Goal: Task Accomplishment & Management: Use online tool/utility

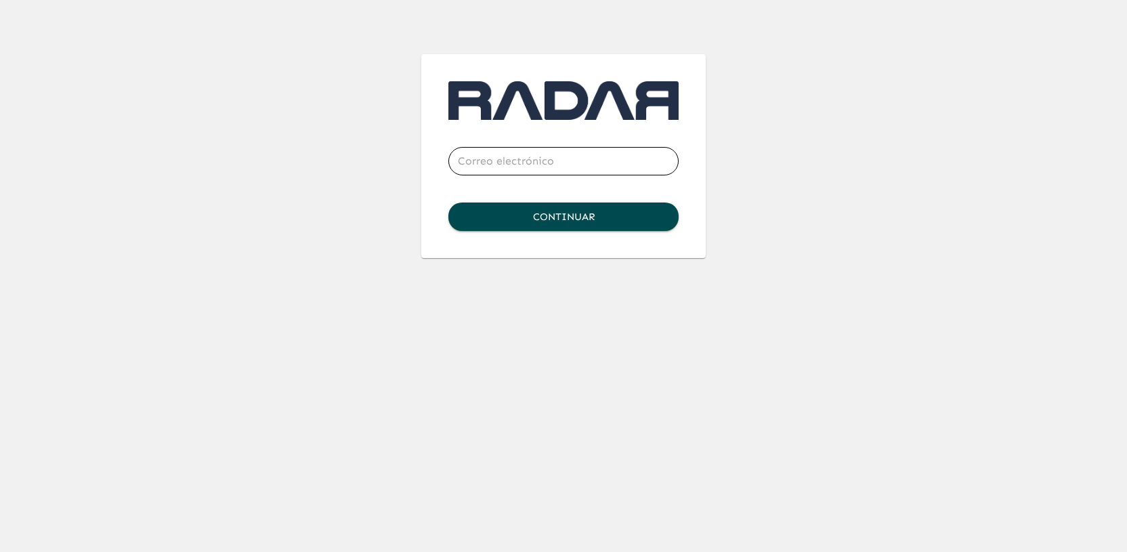
click at [483, 168] on input "email" at bounding box center [564, 161] width 230 height 38
type input "[PERSON_NAME][EMAIL_ADDRESS][DOMAIN_NAME]"
click button "Continuar" at bounding box center [564, 217] width 230 height 28
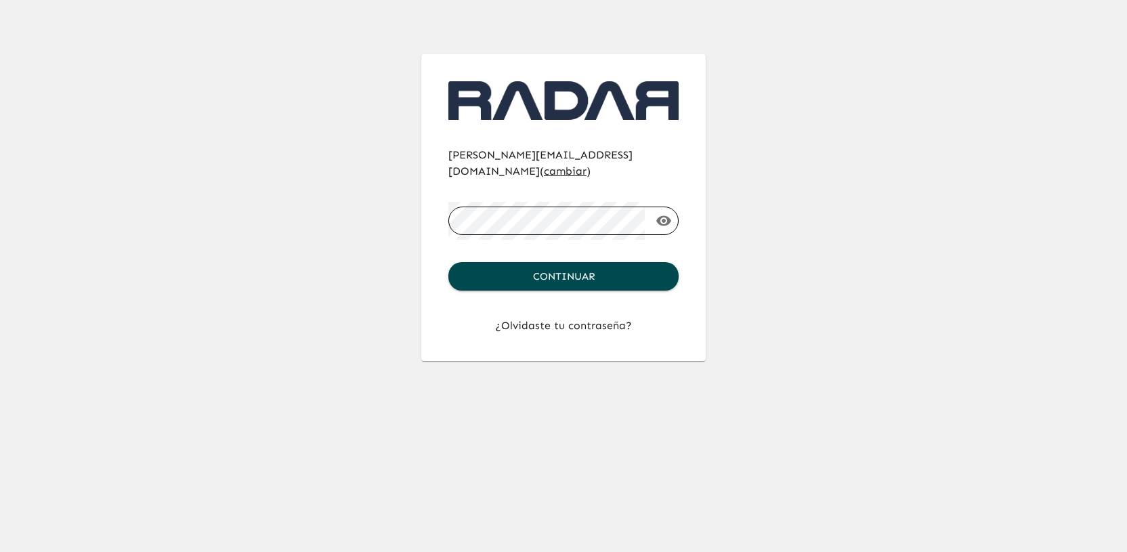
click at [449, 262] on button "Continuar" at bounding box center [564, 276] width 230 height 28
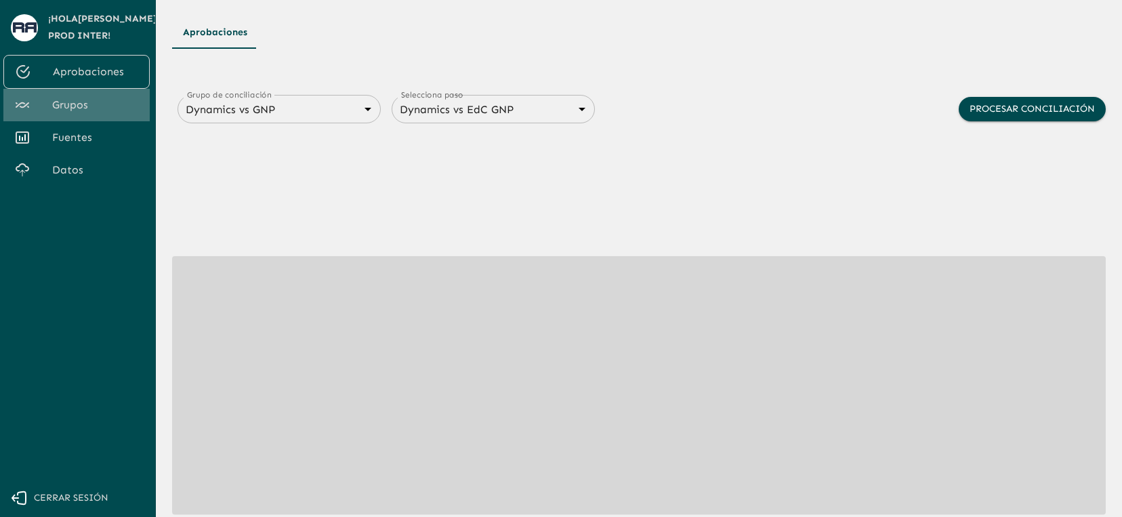
click at [86, 107] on span "Grupos" at bounding box center [95, 105] width 87 height 16
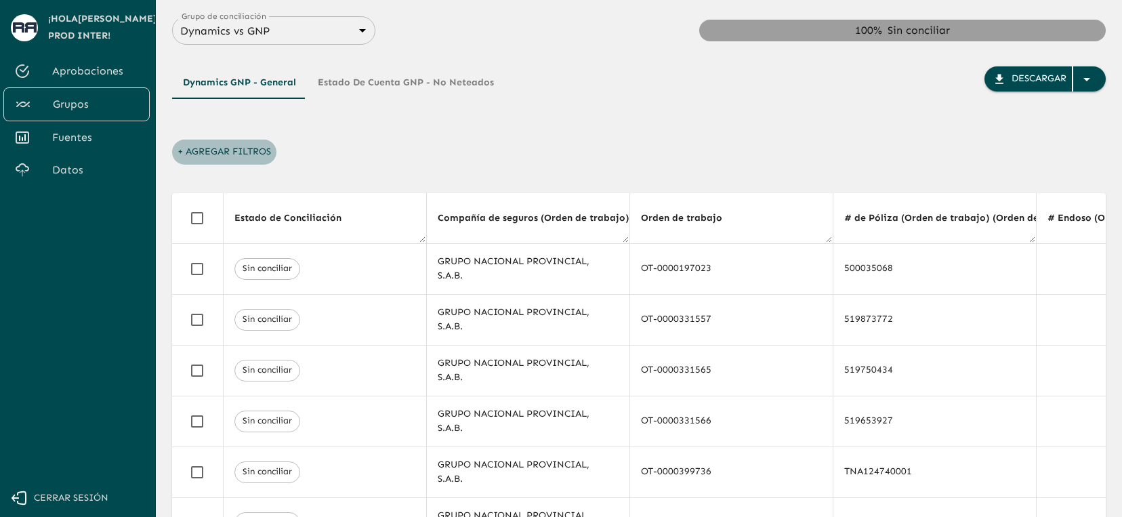
click at [226, 148] on button "+ Agregar Filtros" at bounding box center [224, 152] width 104 height 25
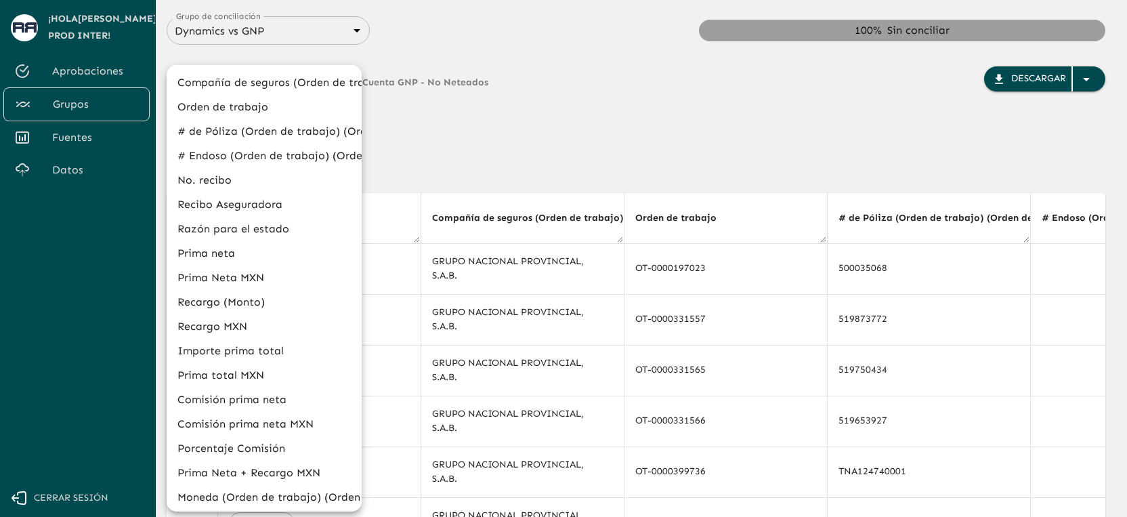
click at [507, 125] on div at bounding box center [563, 258] width 1127 height 517
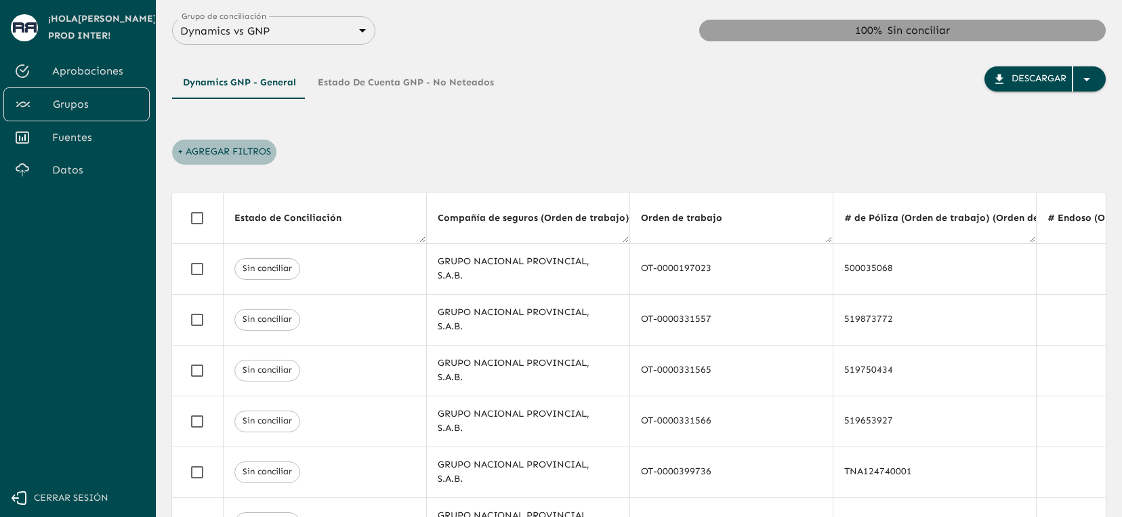
click at [224, 142] on button "+ Agregar Filtros" at bounding box center [224, 152] width 104 height 25
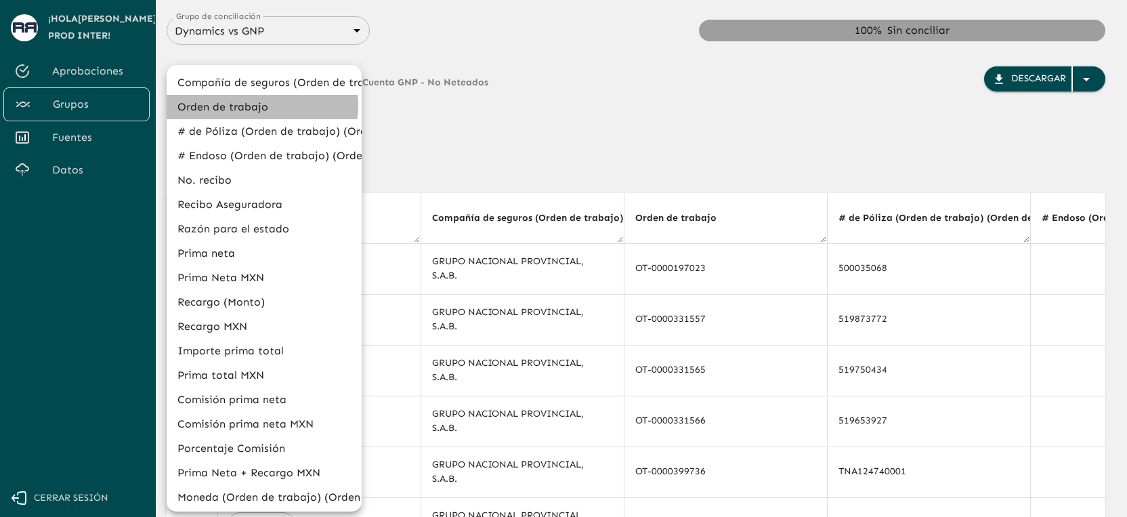
click at [257, 104] on li "Orden de trabajo" at bounding box center [264, 107] width 195 height 24
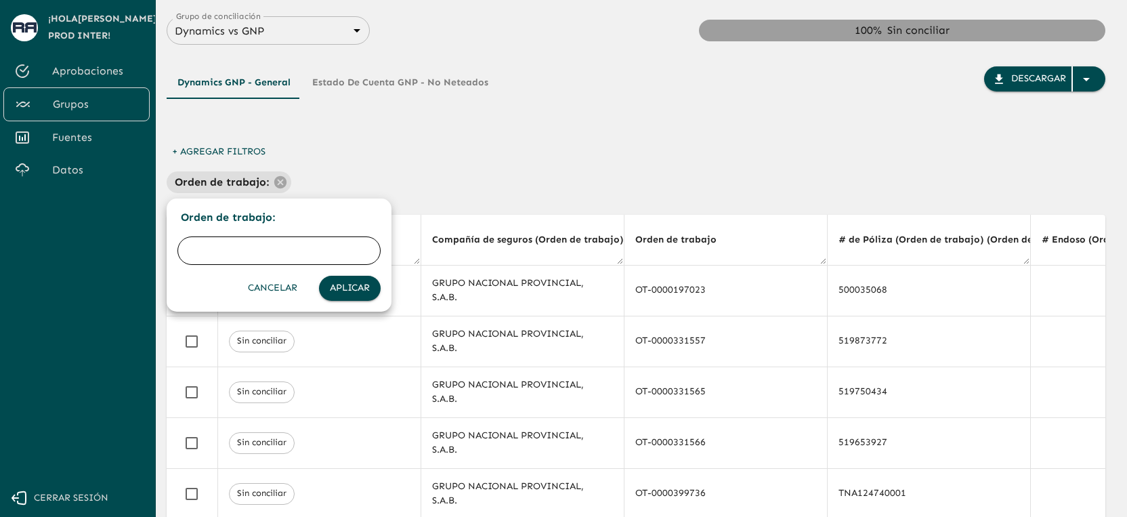
type input "OT-0001373763"
click button "Aplicar" at bounding box center [350, 288] width 62 height 25
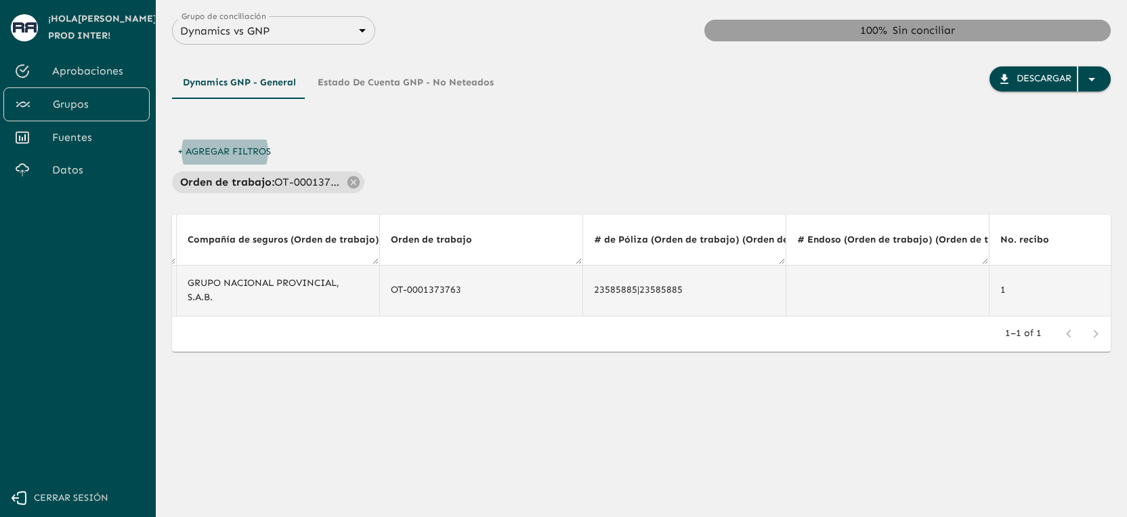
scroll to position [0, 289]
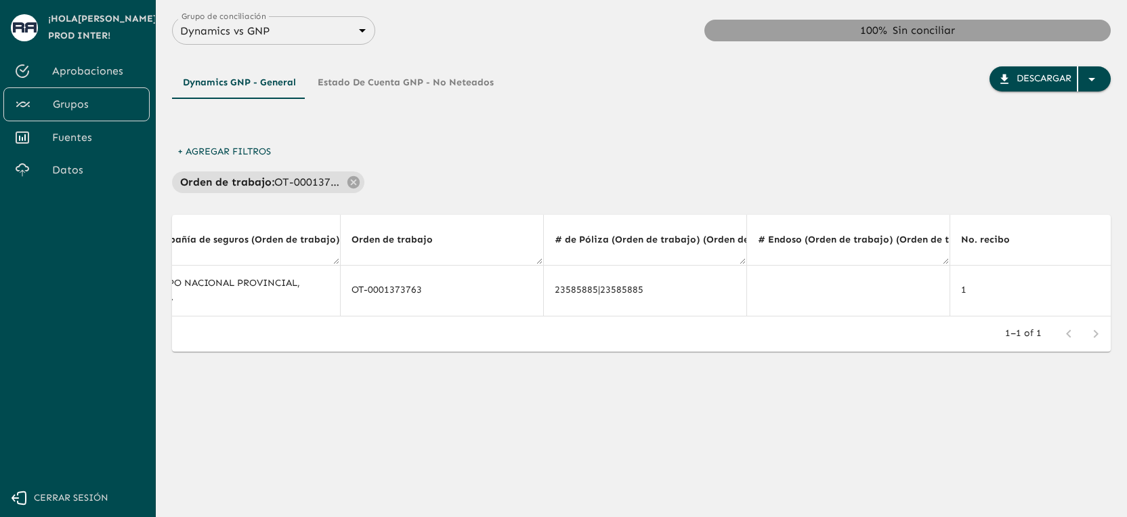
click at [680, 127] on div "Dynamics GNP - General Estado de Cuenta GNP - No Neteados Descargar" at bounding box center [641, 102] width 939 height 73
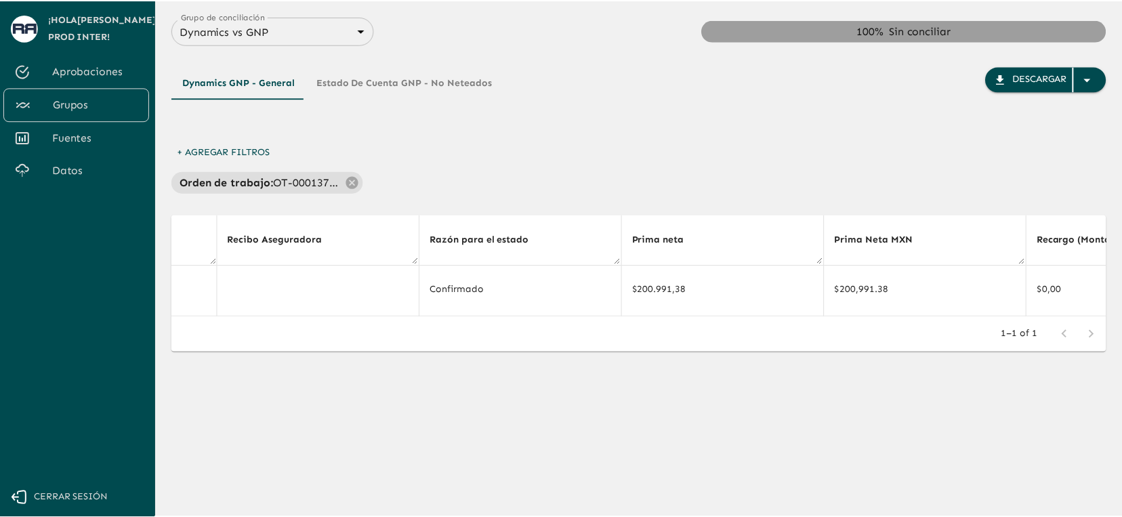
scroll to position [0, 2090]
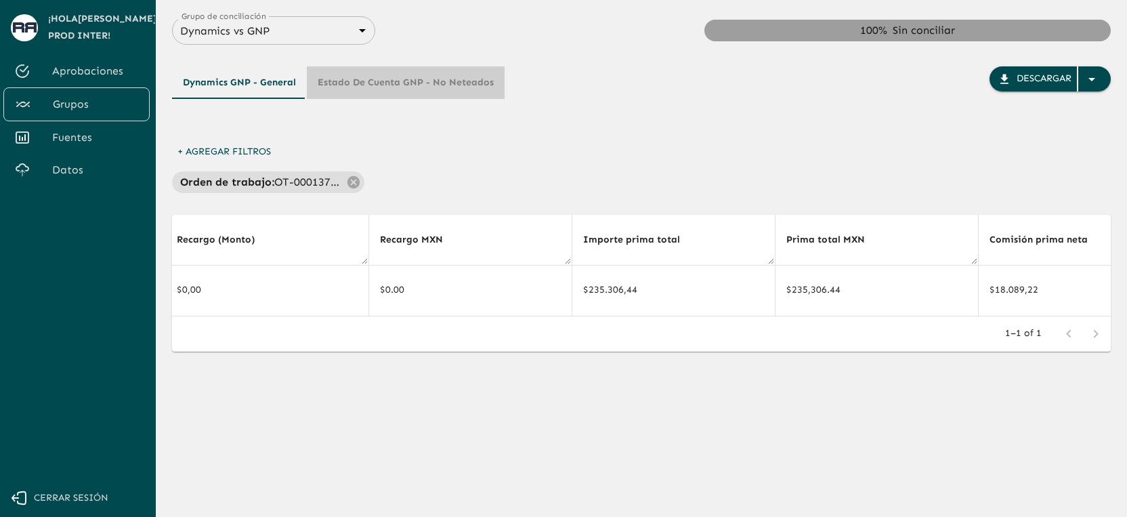
click at [448, 86] on button "Estado de Cuenta GNP - No Neteados" at bounding box center [406, 82] width 198 height 33
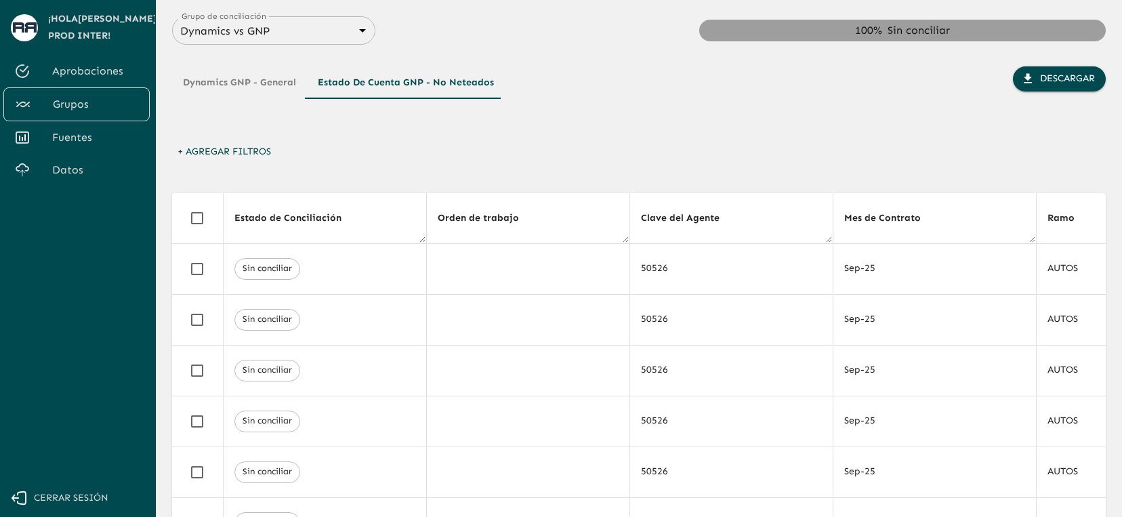
click at [245, 150] on button "+ Agregar Filtros" at bounding box center [224, 152] width 104 height 25
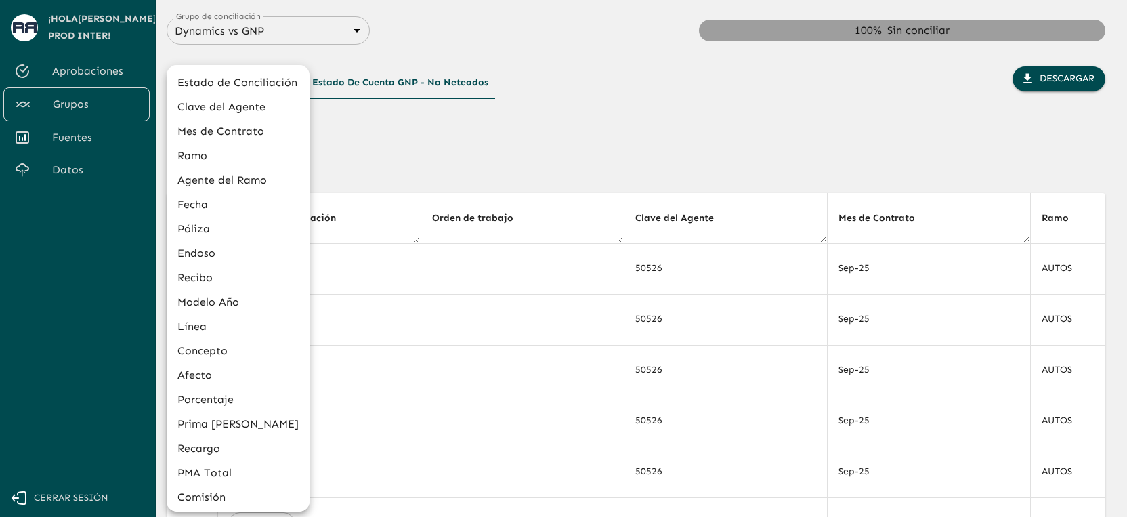
click at [450, 128] on div at bounding box center [563, 258] width 1127 height 517
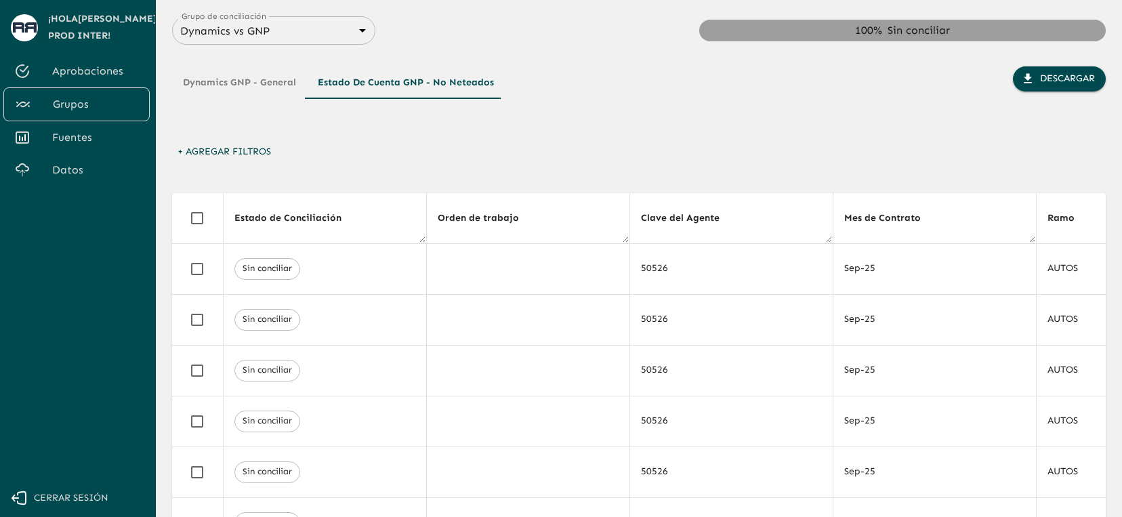
click at [238, 87] on button "Dynamics GNP - General" at bounding box center [239, 82] width 135 height 33
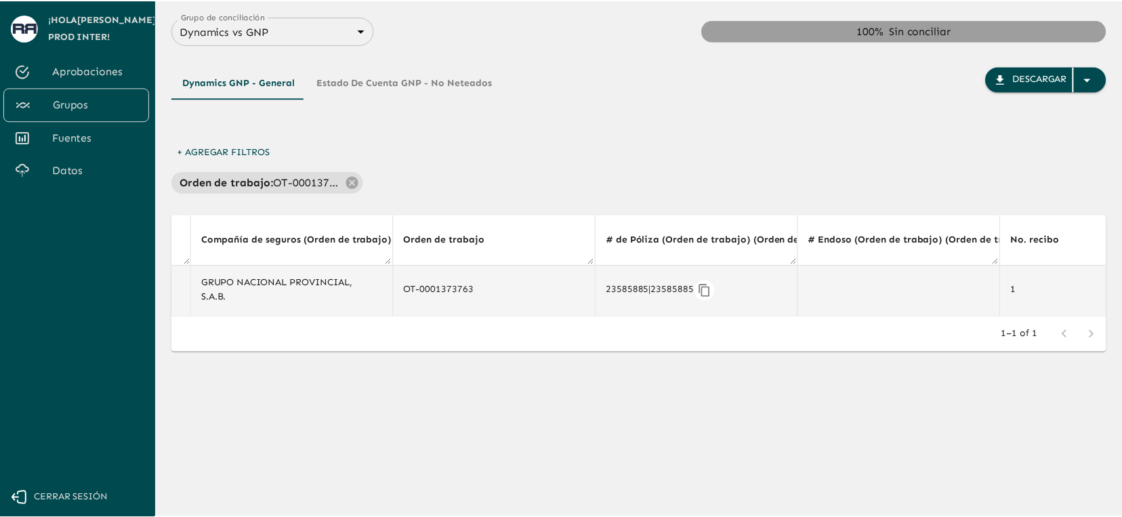
scroll to position [0, 255]
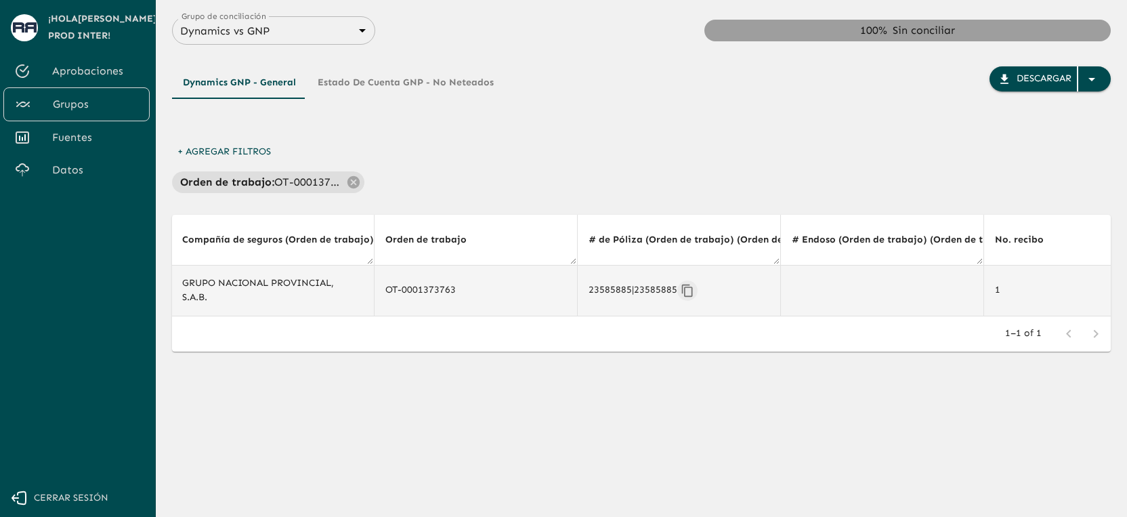
click at [687, 290] on icon "Copiar" at bounding box center [687, 290] width 11 height 12
click at [428, 77] on button "Estado de Cuenta GNP - No Neteados" at bounding box center [406, 82] width 198 height 33
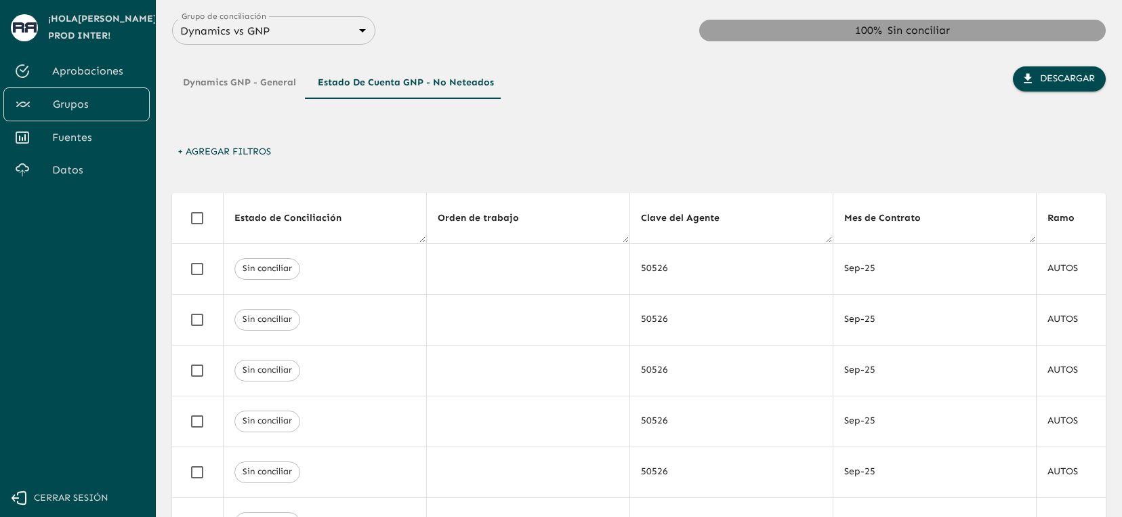
click at [248, 159] on button "+ Agregar Filtros" at bounding box center [224, 152] width 104 height 25
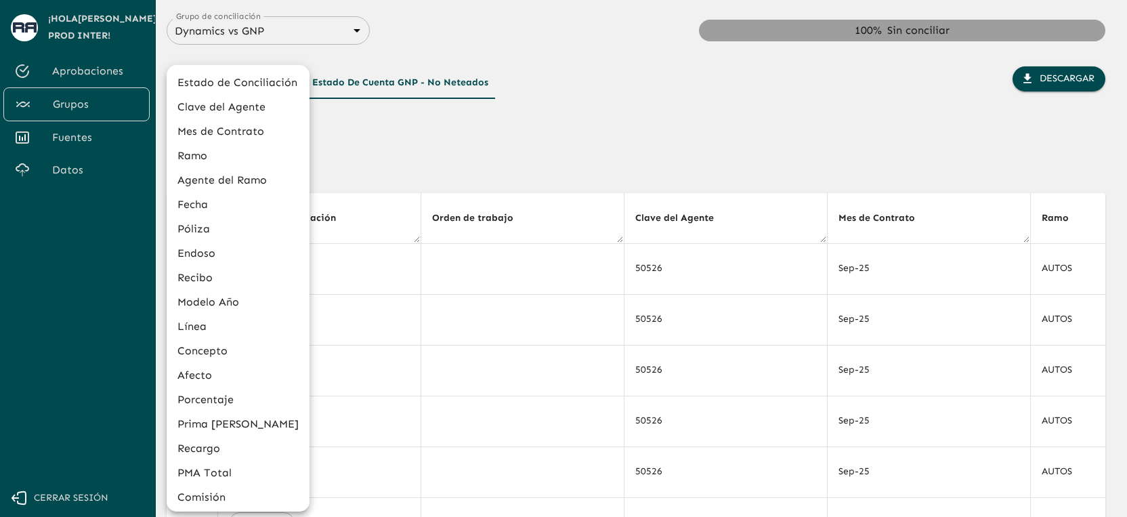
click at [233, 226] on li "Póliza" at bounding box center [238, 229] width 143 height 24
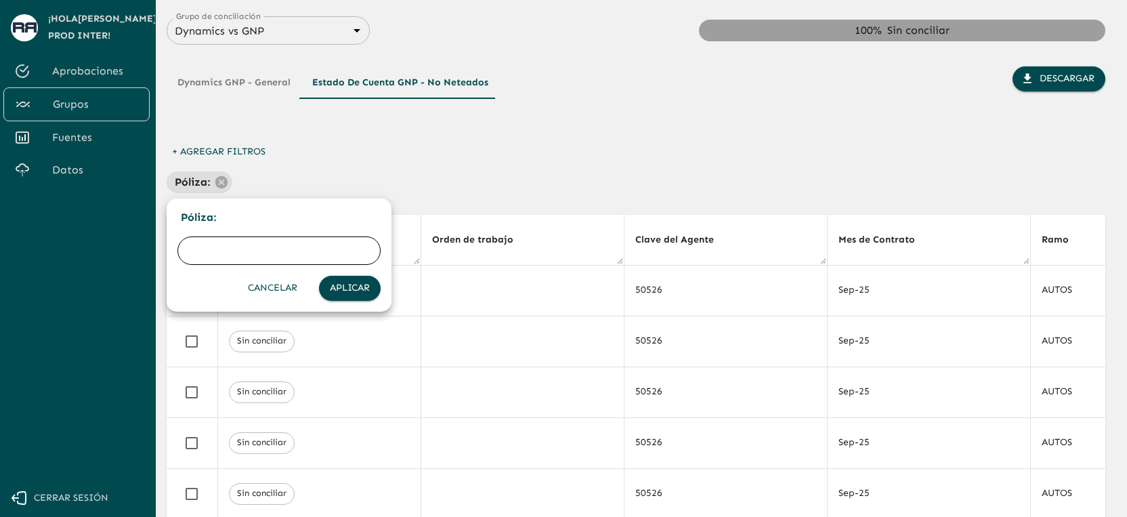
paste input "23585885|23585885"
drag, startPoint x: 249, startPoint y: 252, endPoint x: 178, endPoint y: 251, distance: 71.1
click at [178, 251] on input "23585885|23585885" at bounding box center [279, 251] width 203 height 38
click at [201, 249] on input "585885" at bounding box center [279, 251] width 203 height 38
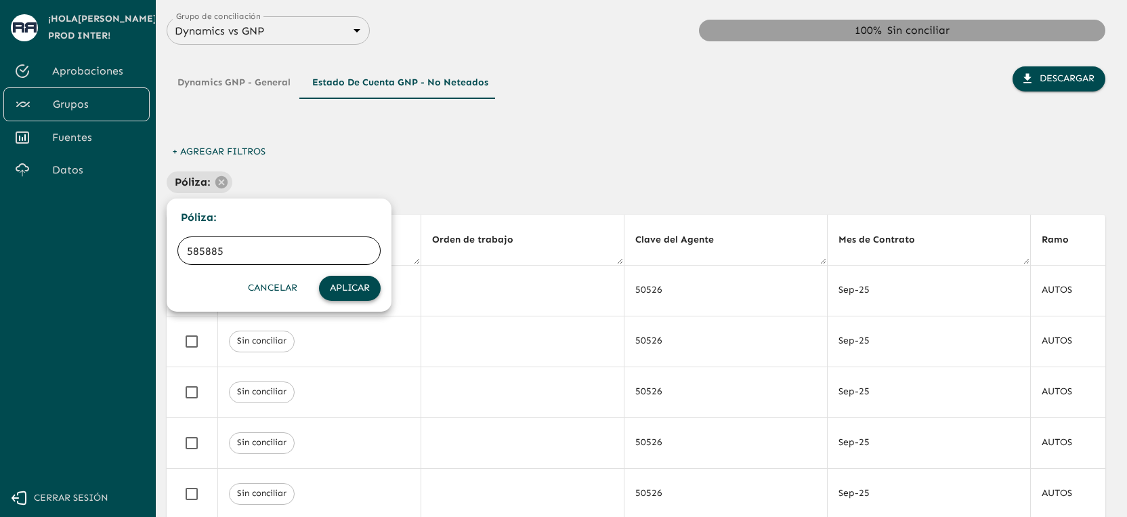
type input "585885"
click at [329, 283] on button "Aplicar" at bounding box center [350, 288] width 62 height 25
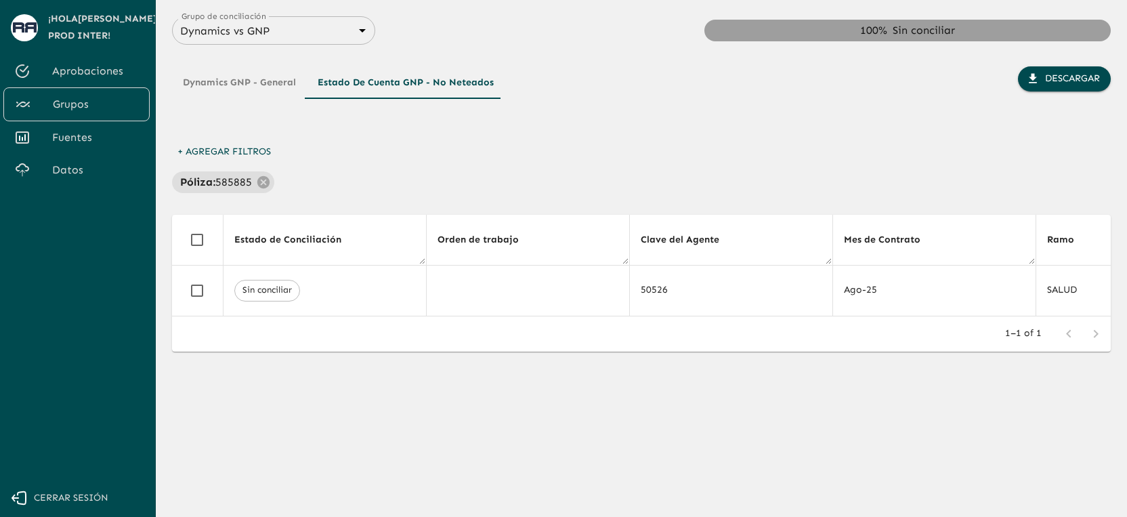
click at [566, 183] on div "Póliza : 585885" at bounding box center [641, 182] width 939 height 22
click at [668, 185] on div "Póliza : 585885" at bounding box center [641, 182] width 939 height 22
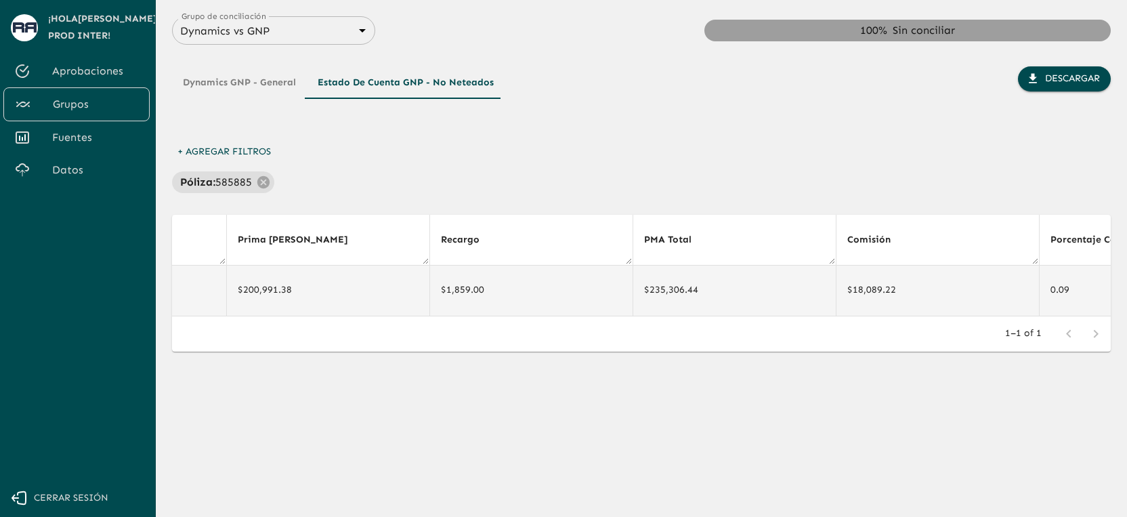
scroll to position [0, 3683]
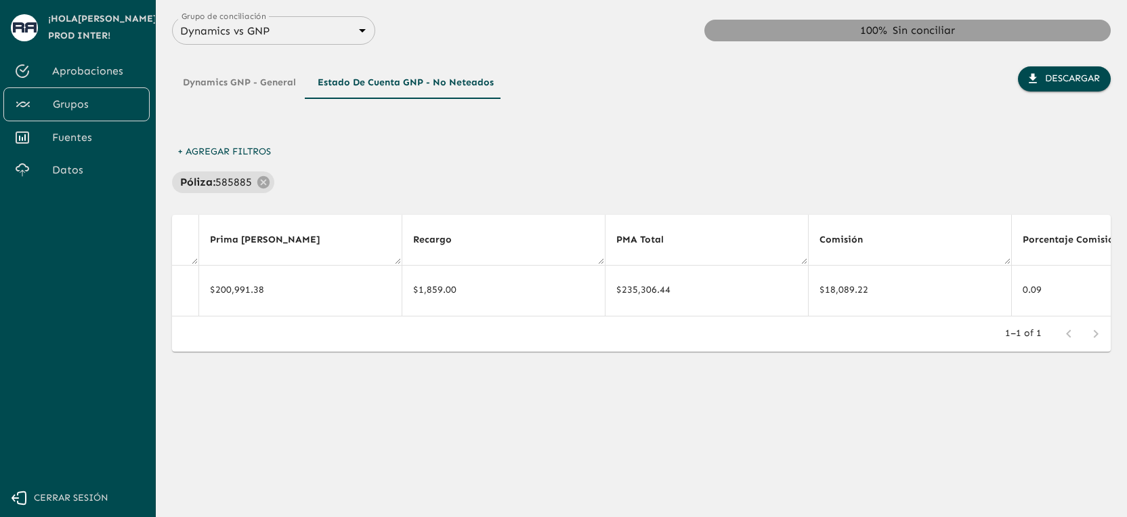
click at [262, 83] on button "Dynamics GNP - General" at bounding box center [239, 82] width 135 height 33
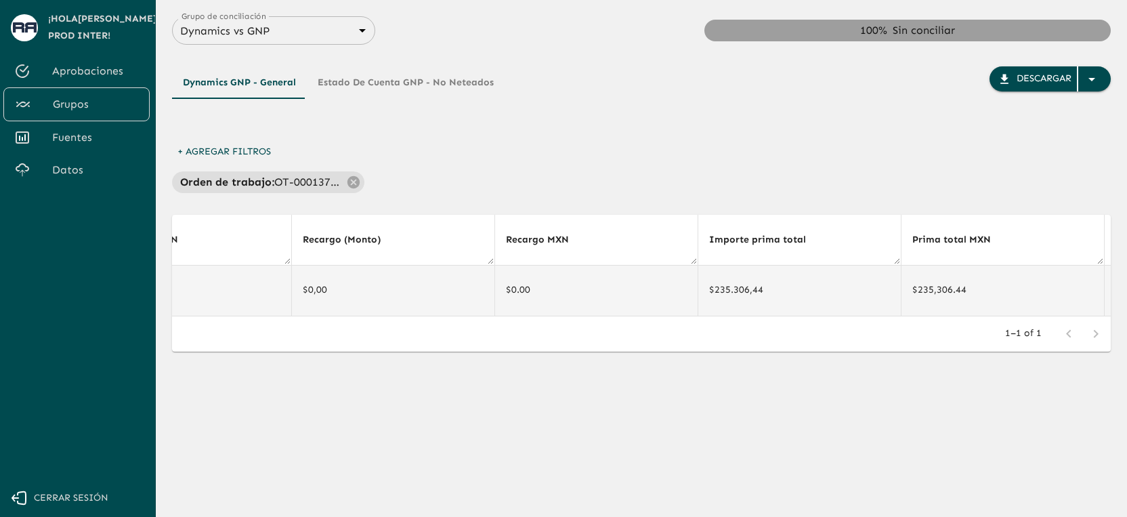
scroll to position [0, 1966]
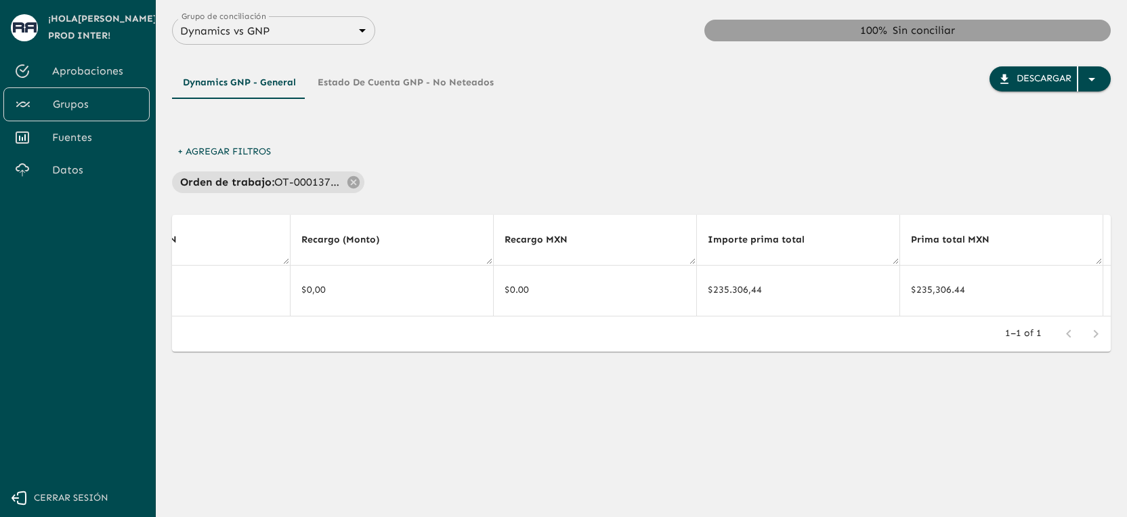
click at [728, 116] on div "Dynamics GNP - General Estado de Cuenta GNP - No Neteados Descargar" at bounding box center [641, 102] width 939 height 73
click at [617, 154] on div "+ Agregar Filtros Orden de trabajo : OT-0001373763" at bounding box center [641, 167] width 939 height 54
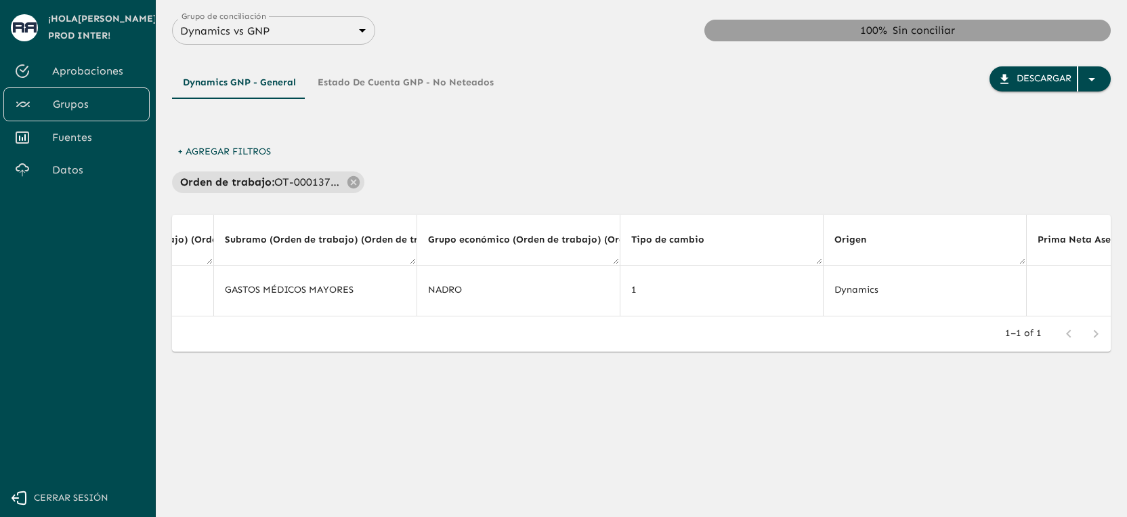
scroll to position [0, 6321]
click at [470, 85] on button "Estado de Cuenta GNP - No Neteados" at bounding box center [406, 82] width 198 height 33
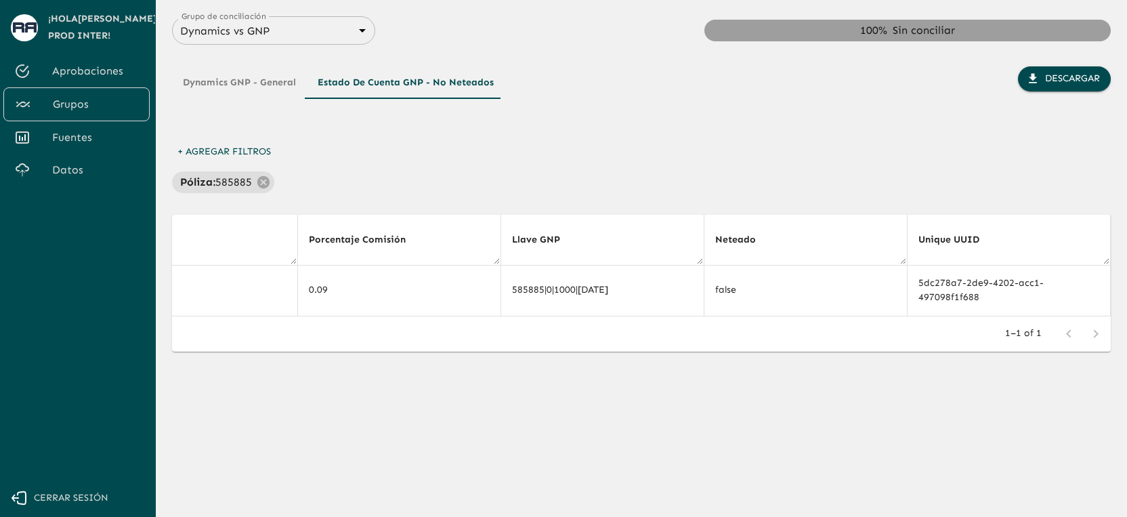
scroll to position [0, 3683]
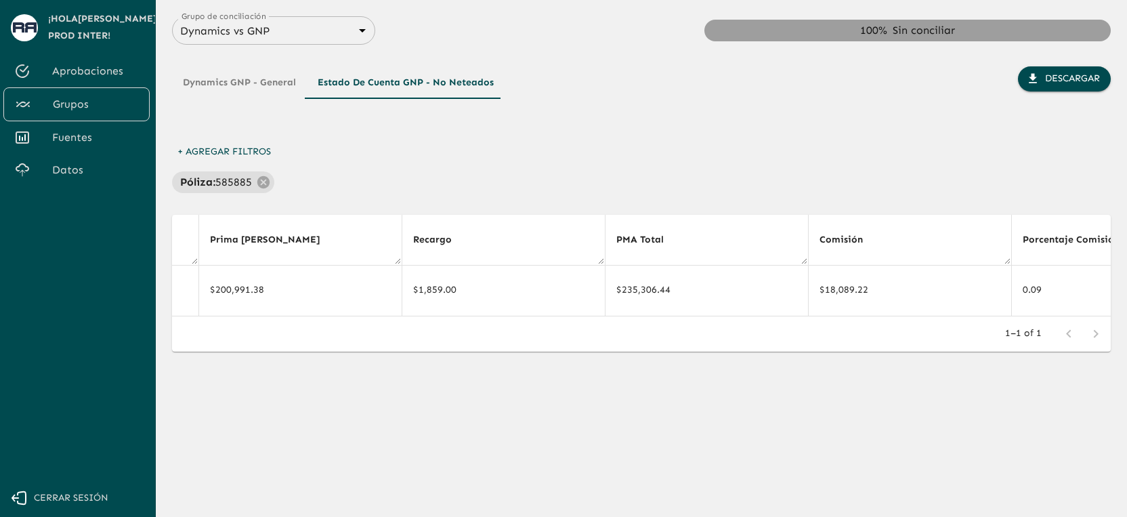
click at [694, 154] on div "+ Agregar Filtros Póliza : 585885" at bounding box center [641, 167] width 939 height 54
click at [743, 95] on div "Dynamics GNP - General Estado de Cuenta GNP - No Neteados Descargar" at bounding box center [641, 102] width 939 height 73
click at [259, 83] on button "Dynamics GNP - General" at bounding box center [239, 82] width 135 height 33
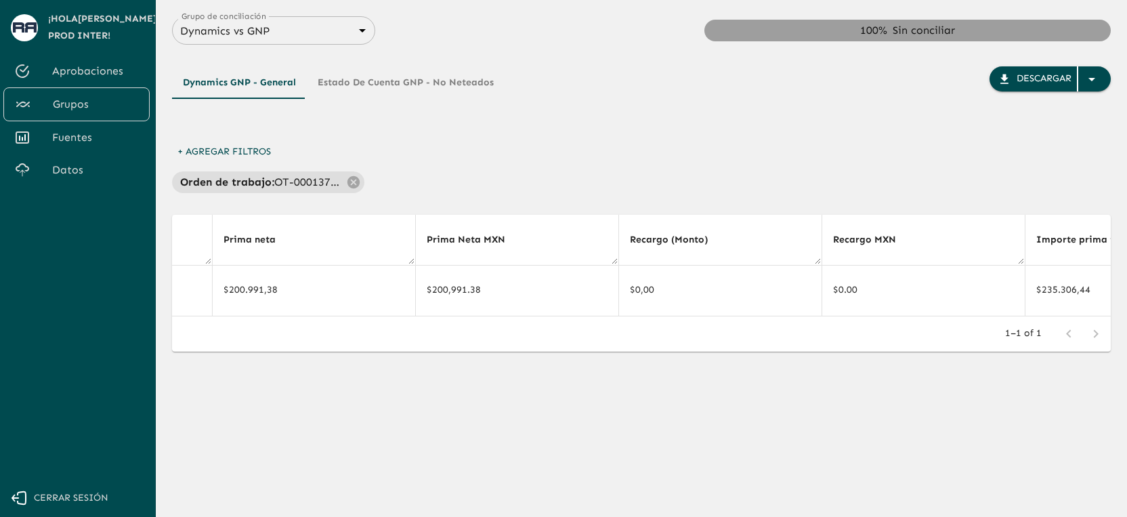
scroll to position [0, 6321]
click at [622, 154] on div "+ Agregar Filtros Orden de trabajo : OT-0001373763" at bounding box center [641, 167] width 939 height 54
click at [396, 87] on button "Estado de Cuenta GNP - No Neteados" at bounding box center [406, 82] width 198 height 33
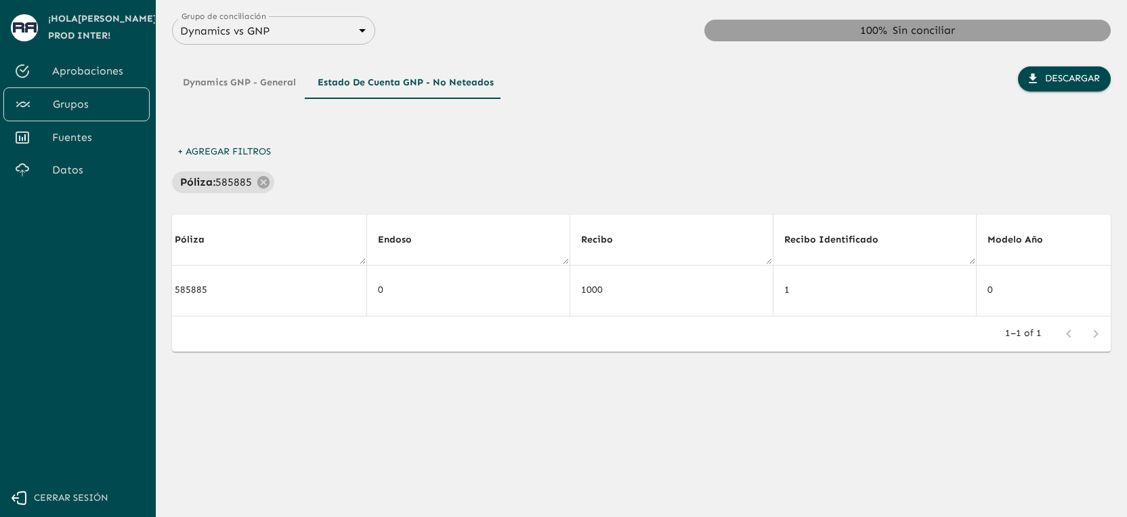
scroll to position [0, 1912]
click at [562, 145] on div "+ Agregar Filtros Póliza : 585885" at bounding box center [641, 167] width 939 height 54
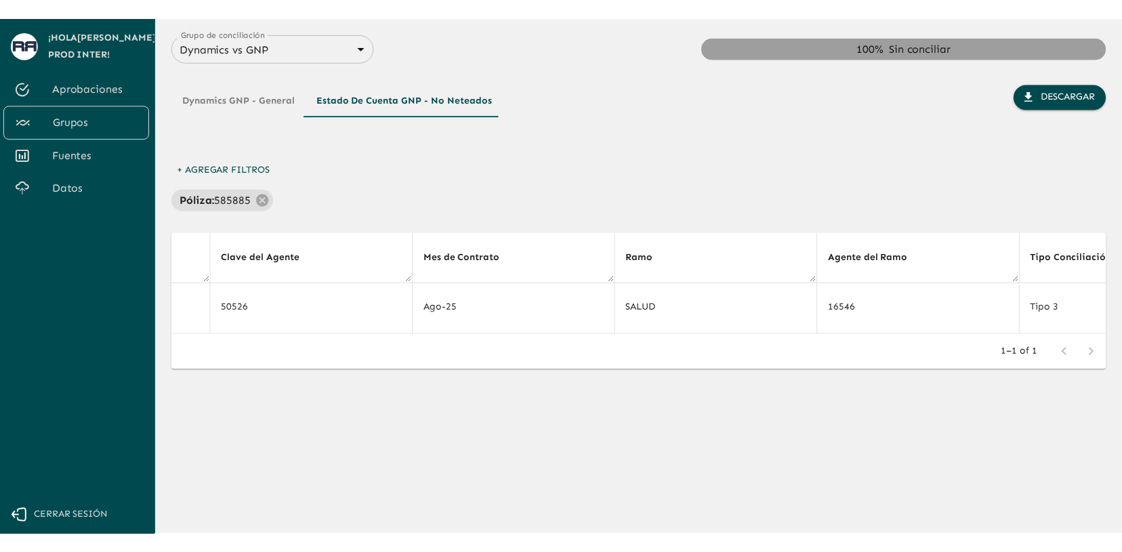
scroll to position [0, 1030]
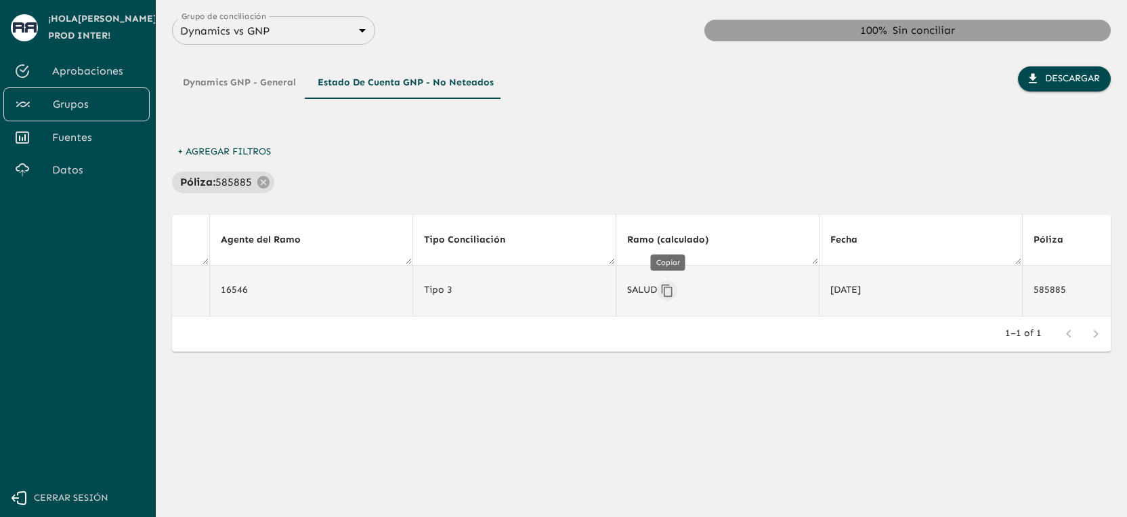
click at [660, 289] on button "Copiar" at bounding box center [667, 291] width 20 height 20
click at [663, 145] on div "+ Agregar Filtros Póliza : 585885" at bounding box center [641, 167] width 939 height 54
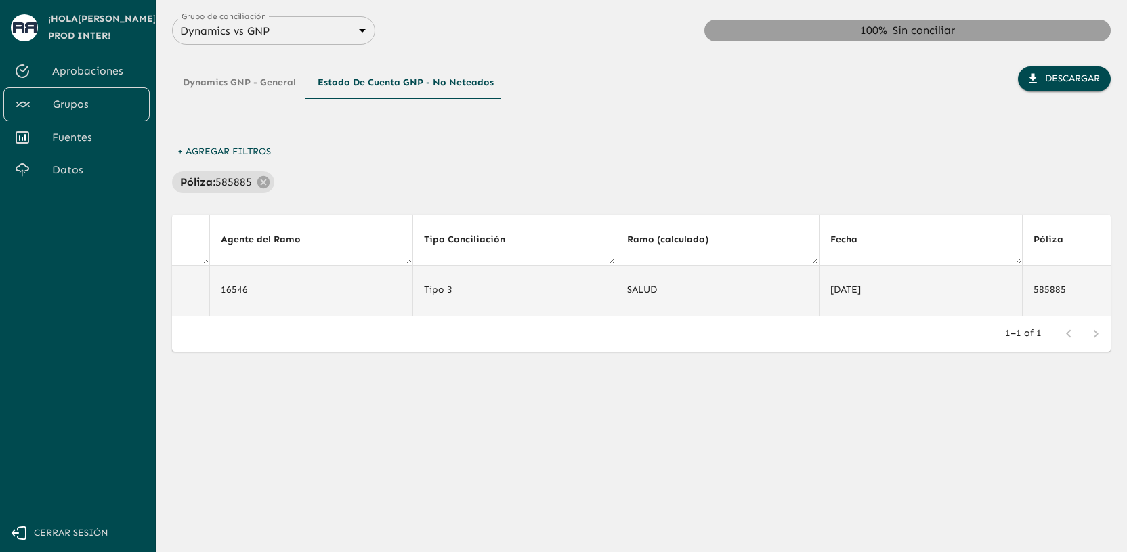
click at [339, 55] on div "Dynamics GNP - General Estado de Cuenta GNP - No Neteados Descargar" at bounding box center [641, 92] width 939 height 95
click at [334, 40] on body "Se están procesando los movimientos. Algunas acciones permanecerán deshabilitad…" at bounding box center [563, 276] width 1127 height 552
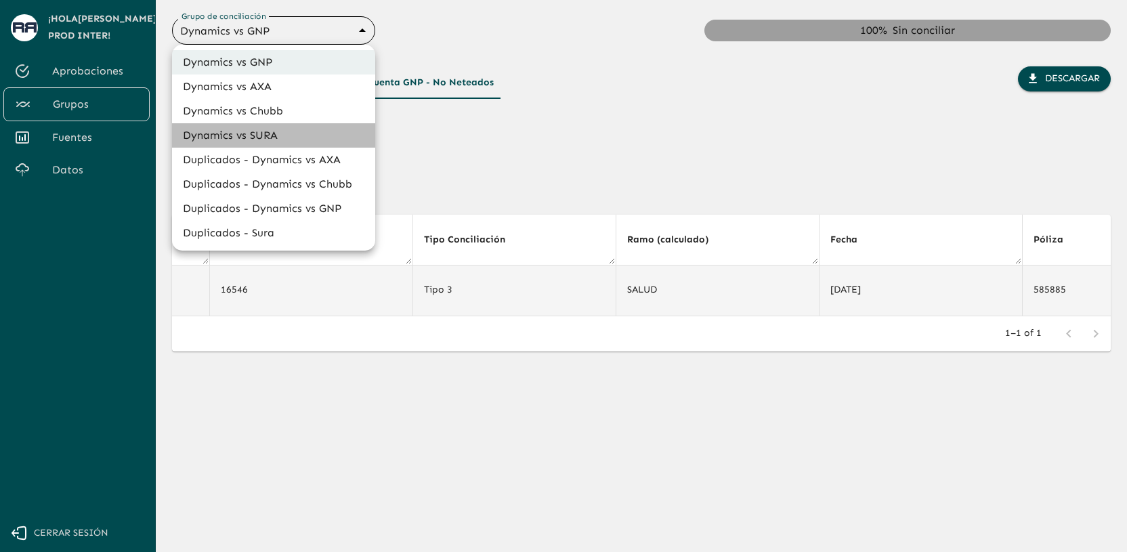
click at [302, 136] on li "Dynamics vs SURA" at bounding box center [273, 135] width 203 height 24
type input "68d558db3b2e539d2514dabf"
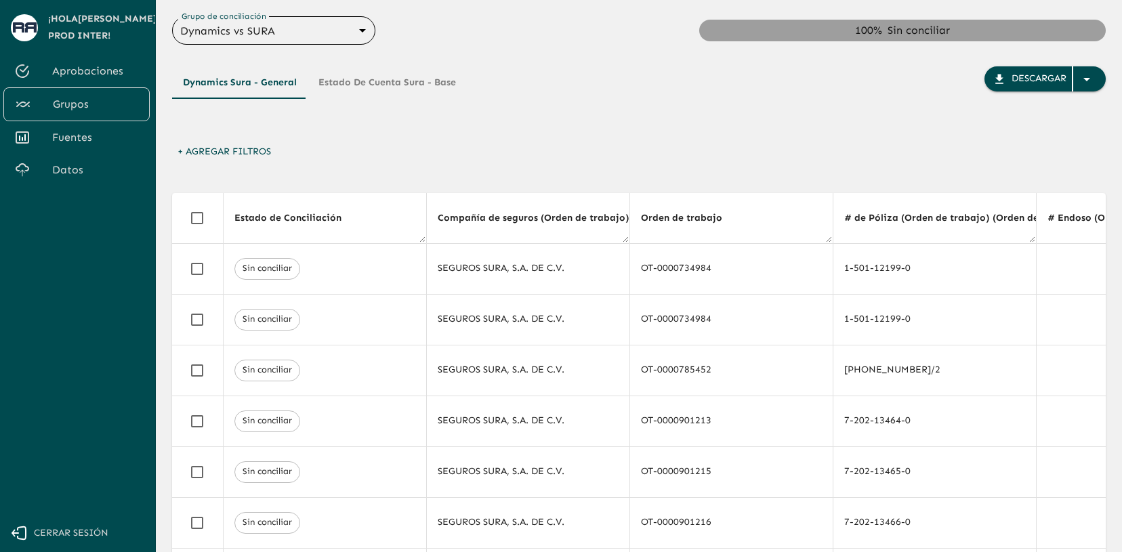
click at [393, 86] on button "Estado de Cuenta Sura - Base" at bounding box center [387, 82] width 159 height 33
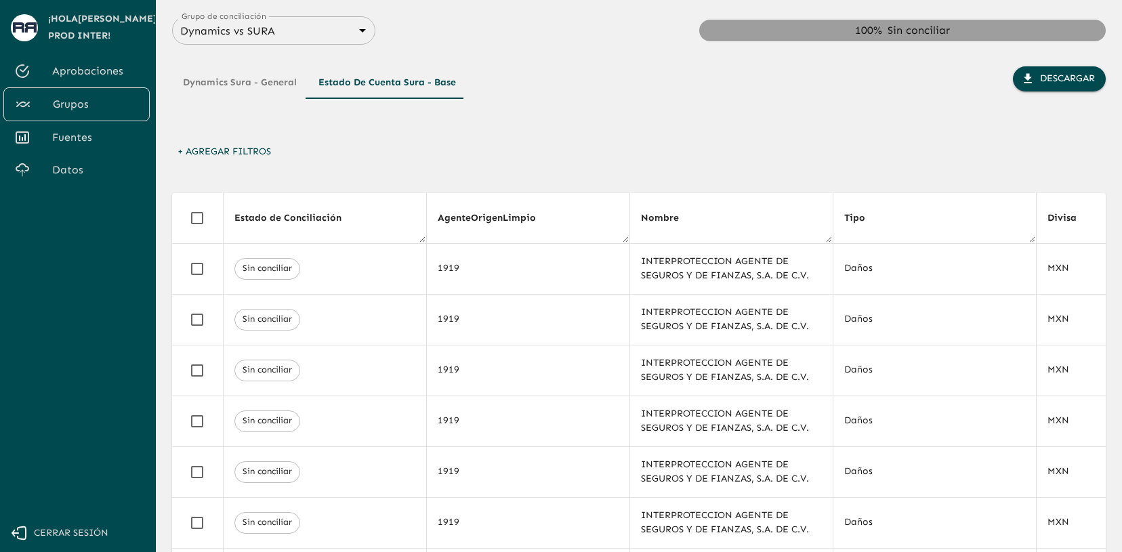
click at [291, 87] on button "Dynamics Sura - General" at bounding box center [240, 82] width 136 height 33
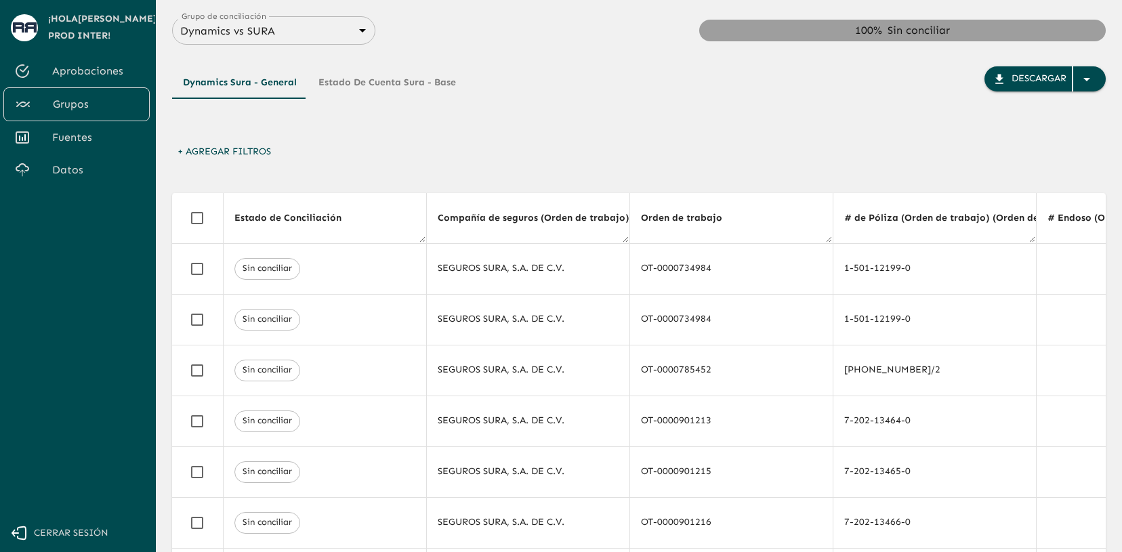
click at [531, 60] on div "Dynamics Sura - General Estado de Cuenta Sura - Base Descargar" at bounding box center [639, 92] width 934 height 95
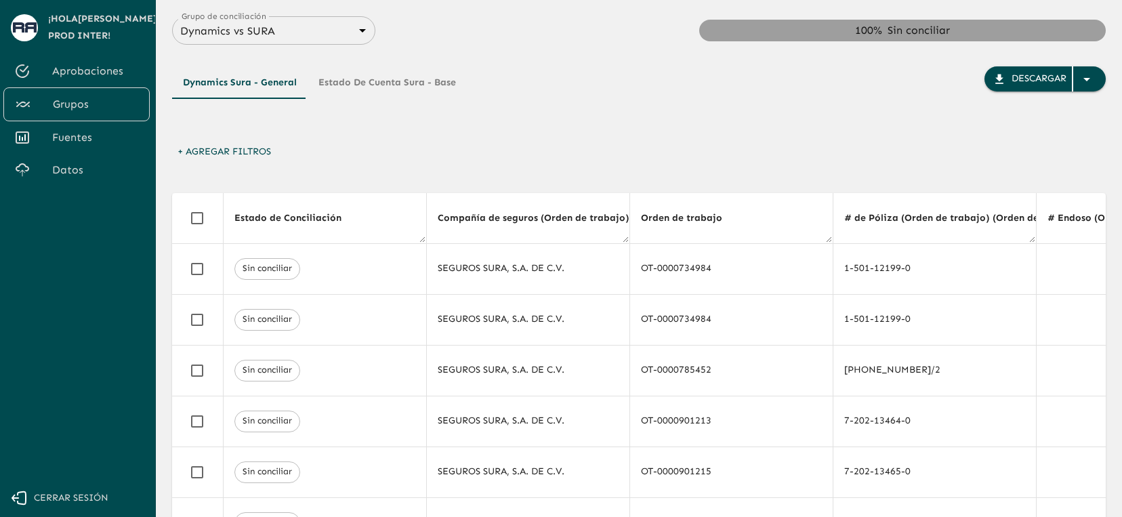
click at [413, 84] on button "Estado de Cuenta Sura - Base" at bounding box center [387, 82] width 159 height 33
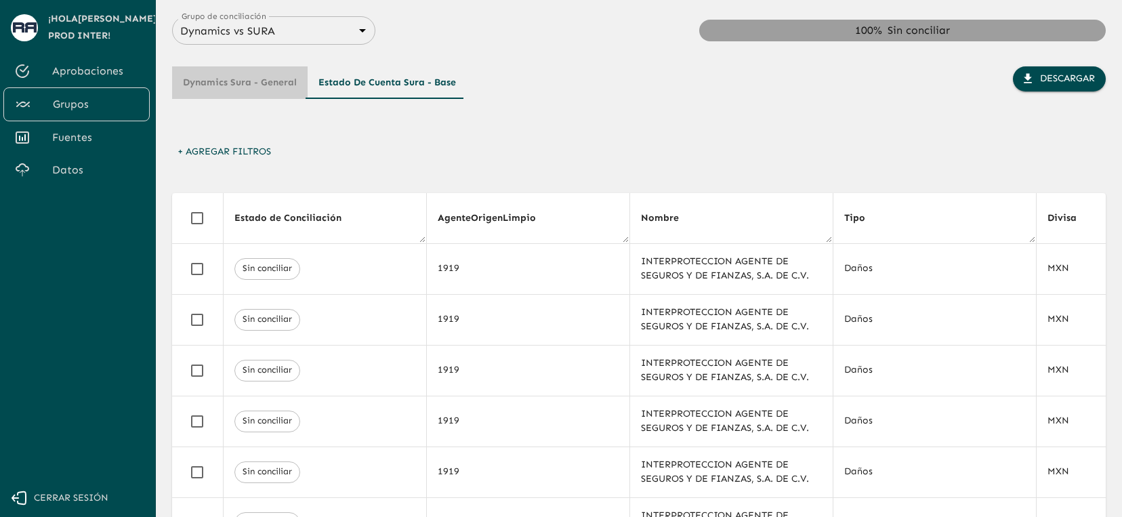
click at [275, 87] on button "Dynamics Sura - General" at bounding box center [240, 82] width 136 height 33
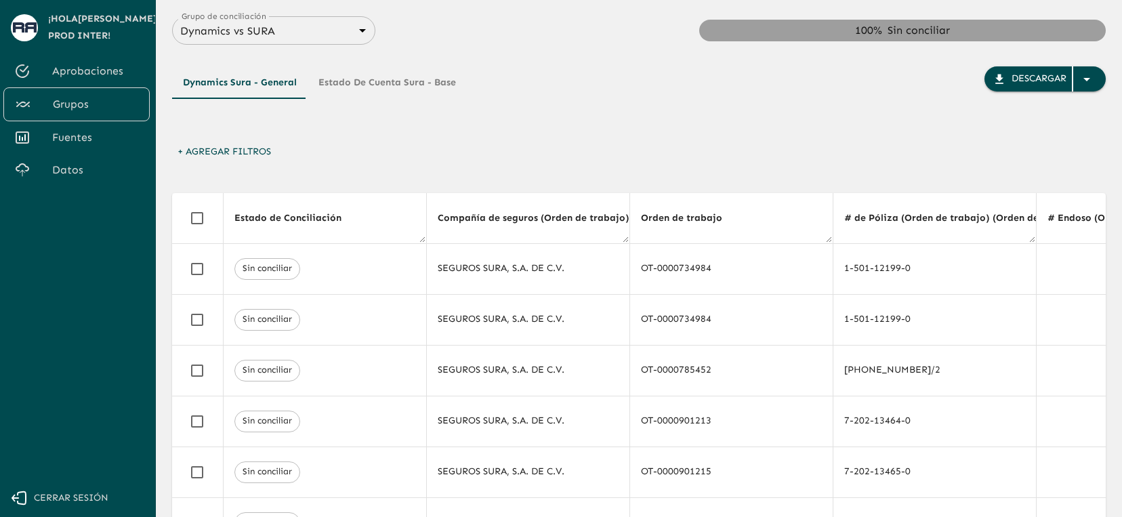
click at [373, 84] on button "Estado de Cuenta Sura - Base" at bounding box center [387, 82] width 159 height 33
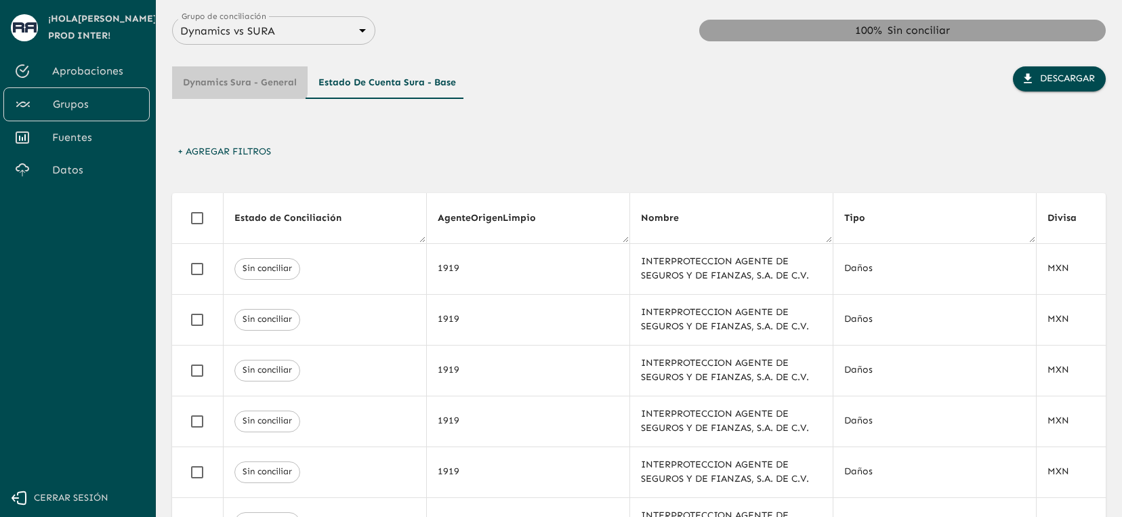
click at [221, 79] on button "Dynamics Sura - General" at bounding box center [240, 82] width 136 height 33
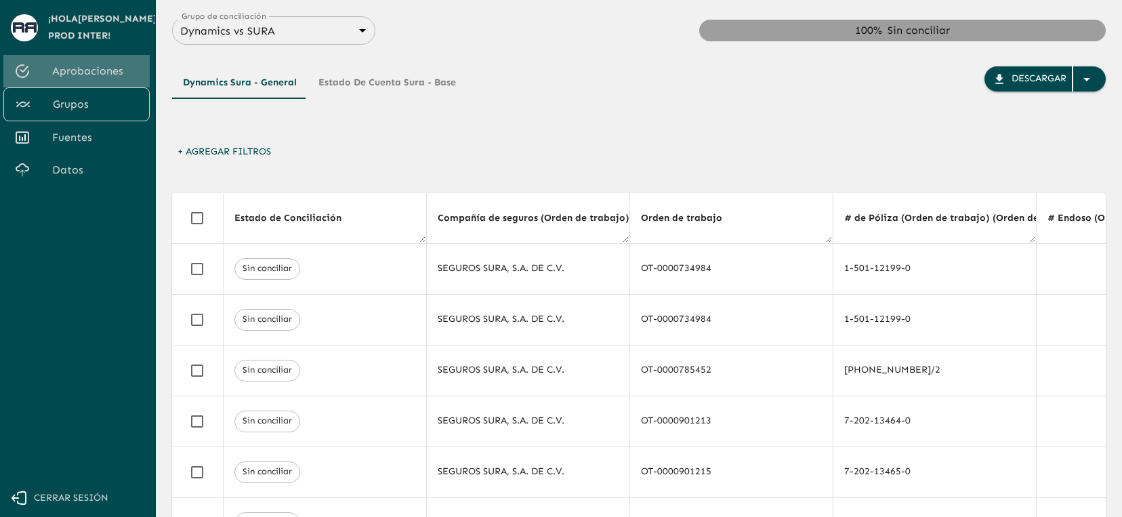
click at [108, 72] on span "Aprobaciones" at bounding box center [95, 71] width 87 height 16
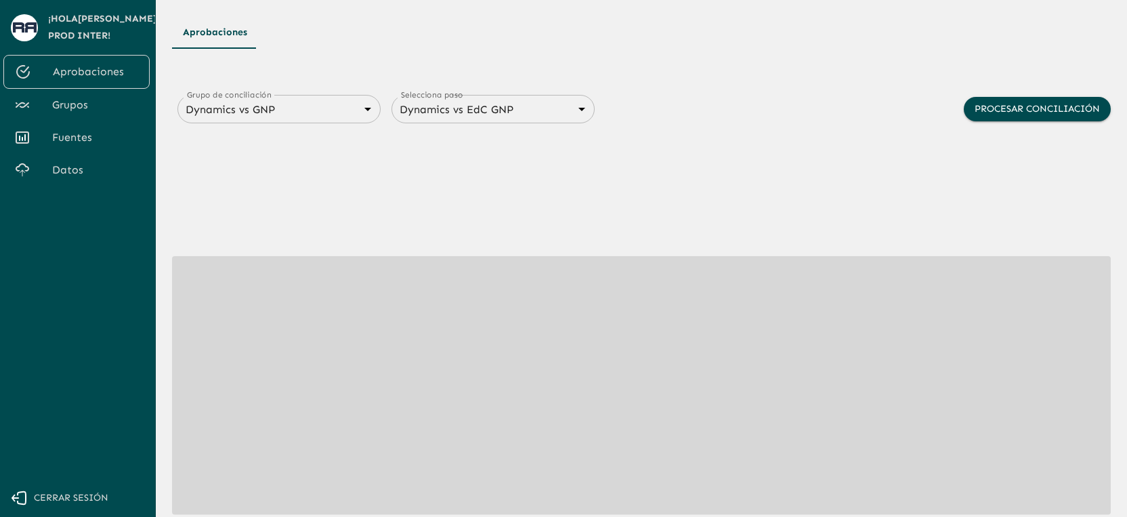
click at [275, 99] on body "Se están procesando los movimientos. Algunas acciones permanecerán deshabilitad…" at bounding box center [563, 258] width 1127 height 517
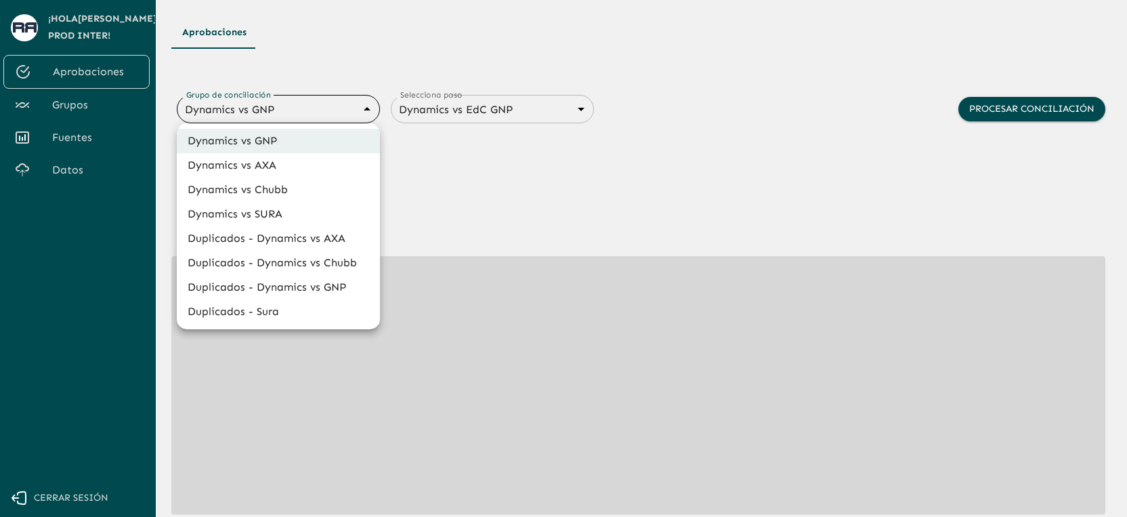
click at [308, 206] on li "Dynamics vs SURA" at bounding box center [278, 214] width 203 height 24
type input "68d558db3b2e539d2514dabf"
type input "68d558ce6259dbec3a958864"
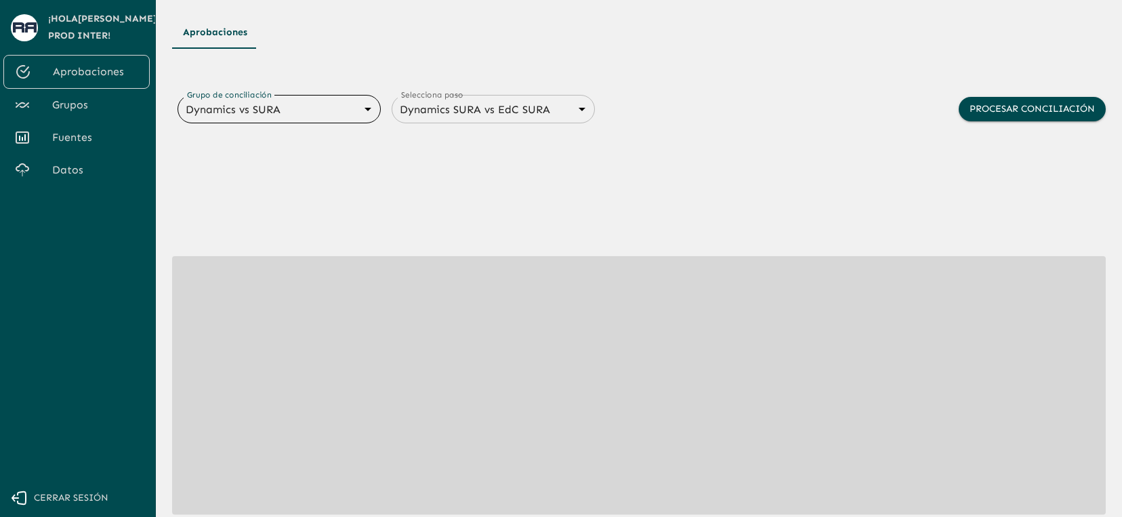
click at [683, 60] on div "Aprobaciones Grupo de conciliación Dynamics vs SURA 68d558db3b2e539d2514dabf Gr…" at bounding box center [639, 304] width 934 height 576
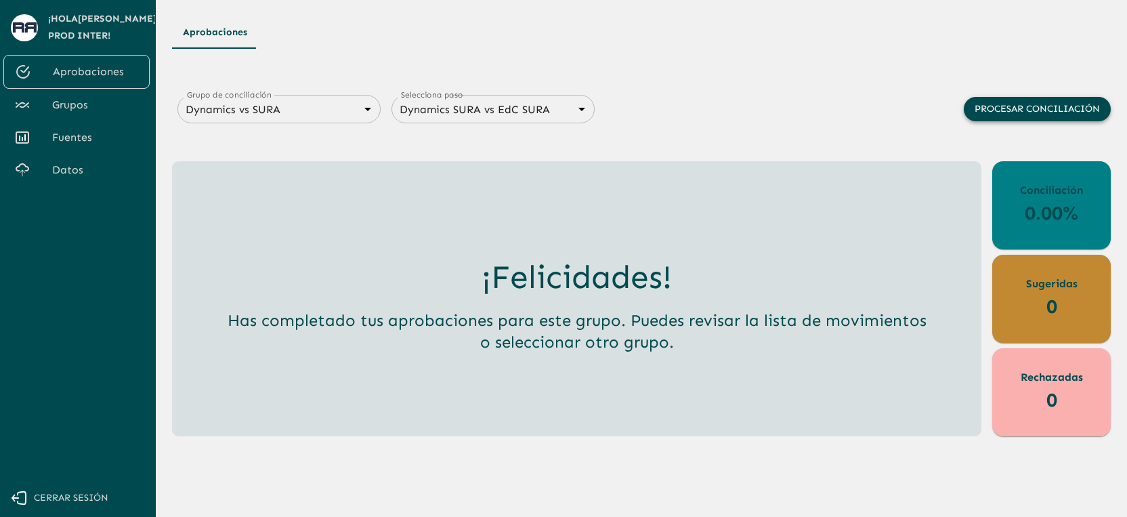
click at [983, 108] on button "Procesar conciliación" at bounding box center [1037, 109] width 147 height 25
click at [104, 108] on span "Grupos" at bounding box center [95, 105] width 87 height 16
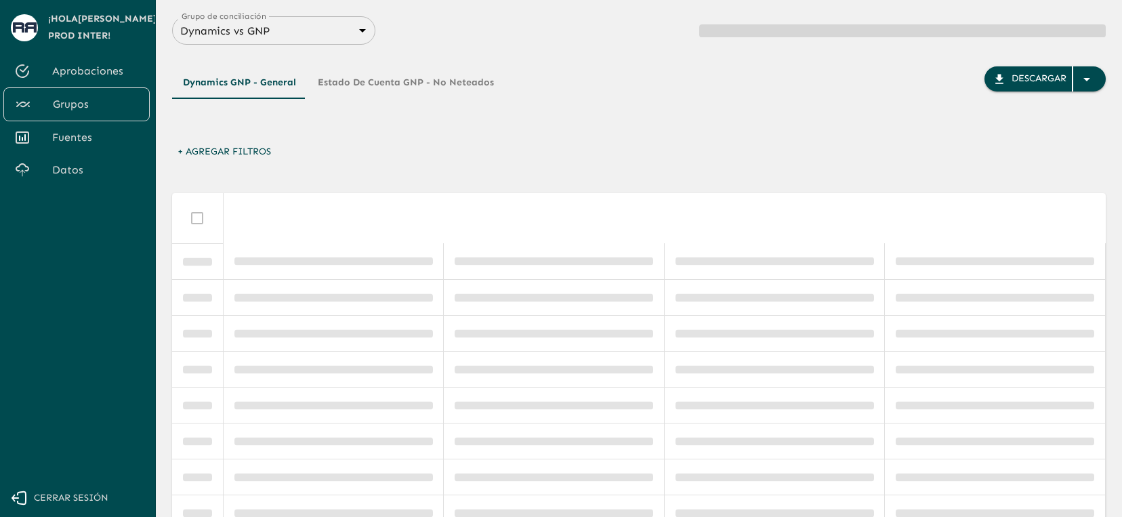
scroll to position [0, 5914]
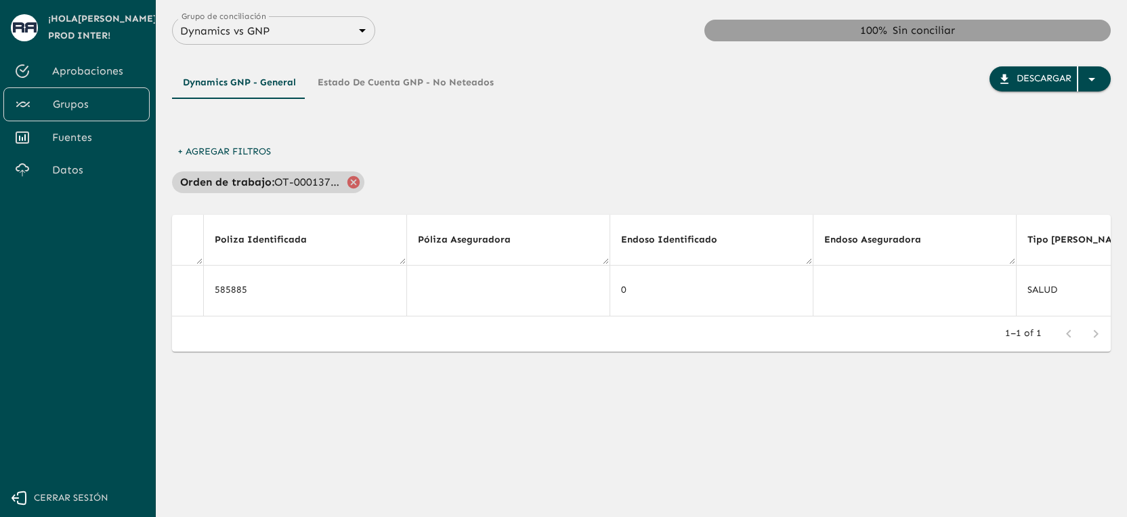
click at [350, 182] on icon at bounding box center [354, 181] width 12 height 12
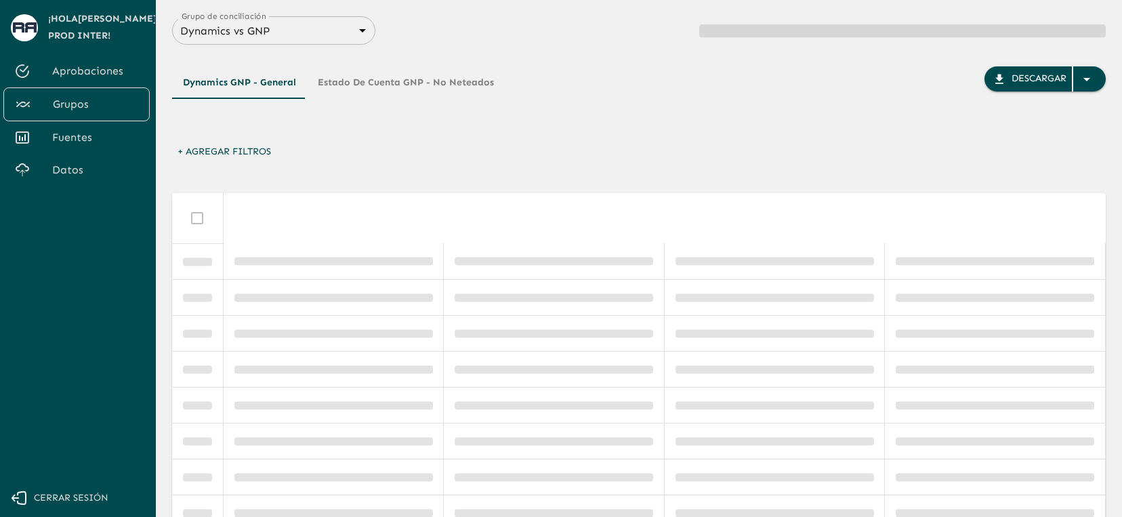
click at [312, 35] on body "Se están procesando los movimientos. Algunas acciones permanecerán deshabilitad…" at bounding box center [561, 258] width 1122 height 517
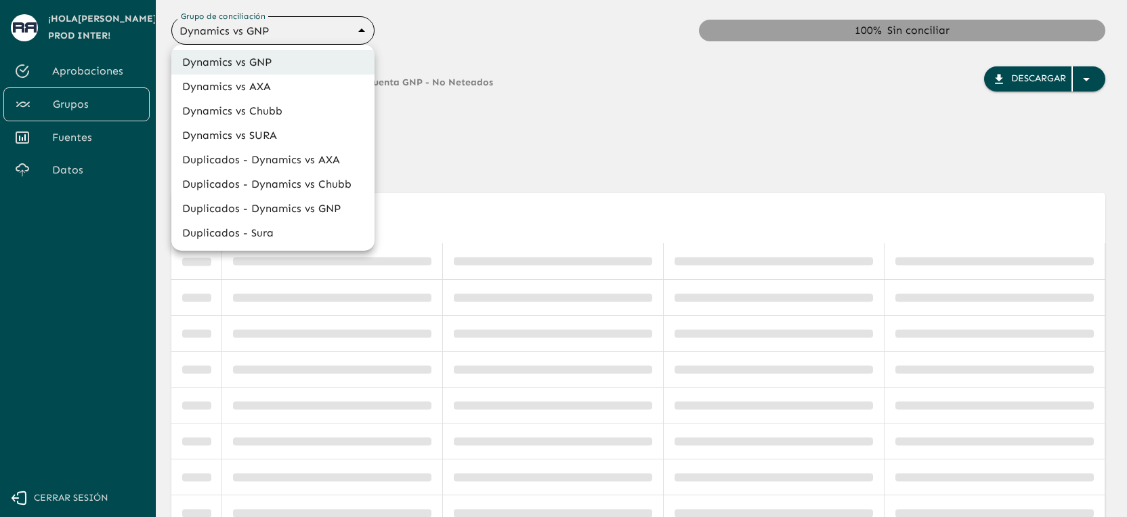
click at [283, 132] on li "Dynamics vs SURA" at bounding box center [272, 135] width 203 height 24
type input "68d558db3b2e539d2514dabf"
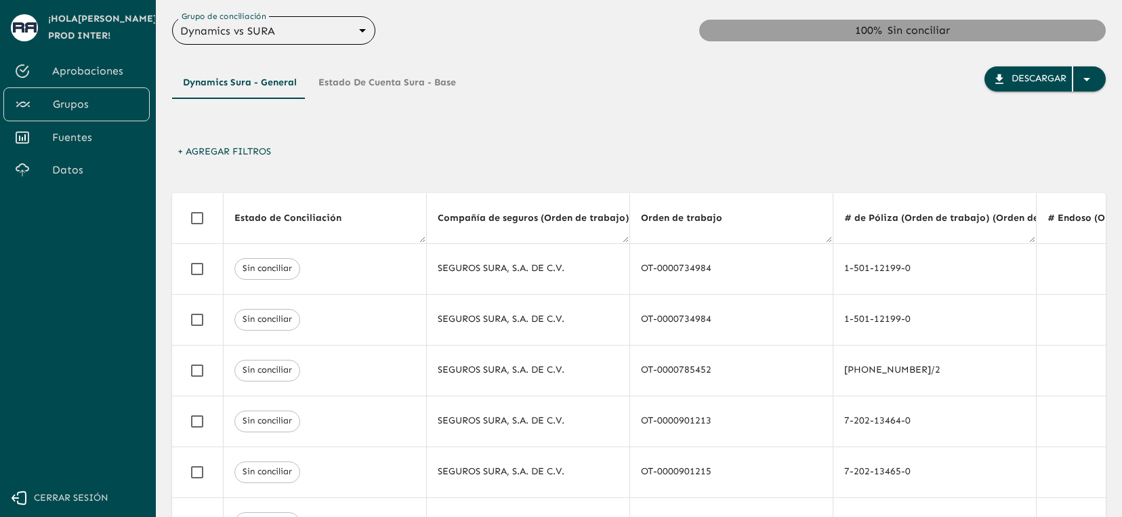
click at [359, 28] on body "Se están procesando los movimientos. Algunas acciones permanecerán deshabilitad…" at bounding box center [561, 258] width 1122 height 517
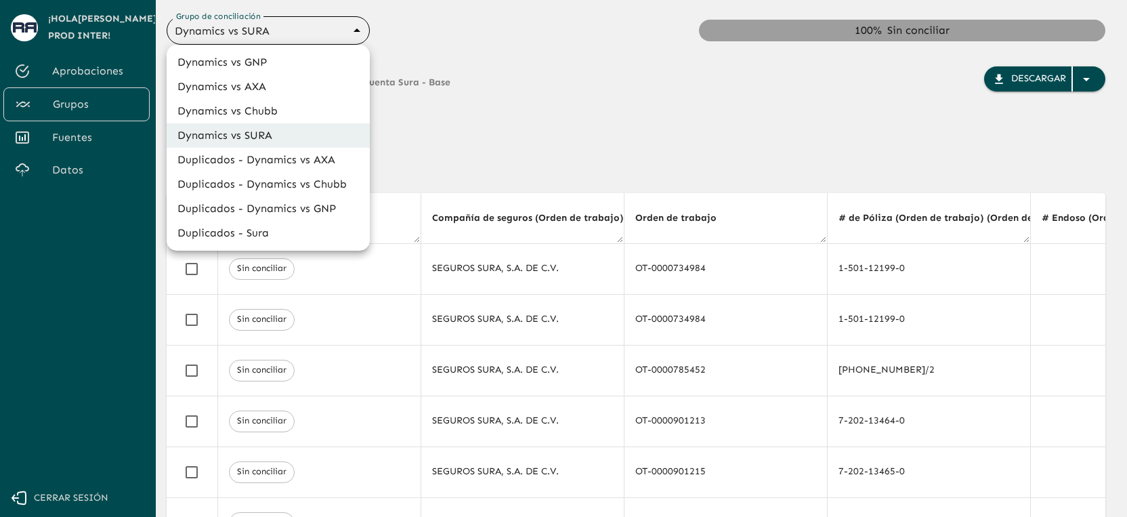
click at [409, 62] on div at bounding box center [563, 258] width 1127 height 517
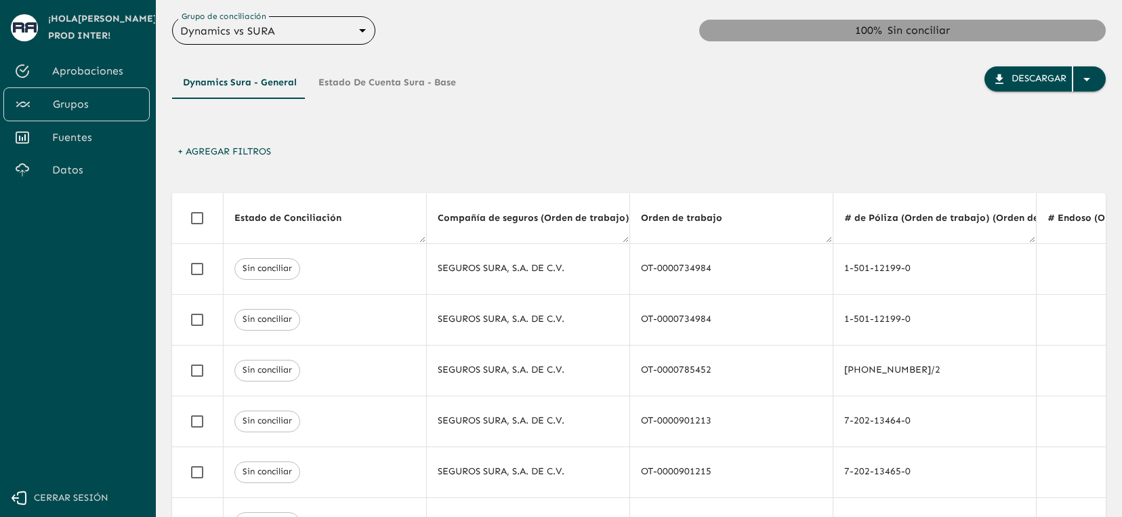
click at [115, 75] on span "Aprobaciones" at bounding box center [95, 71] width 87 height 16
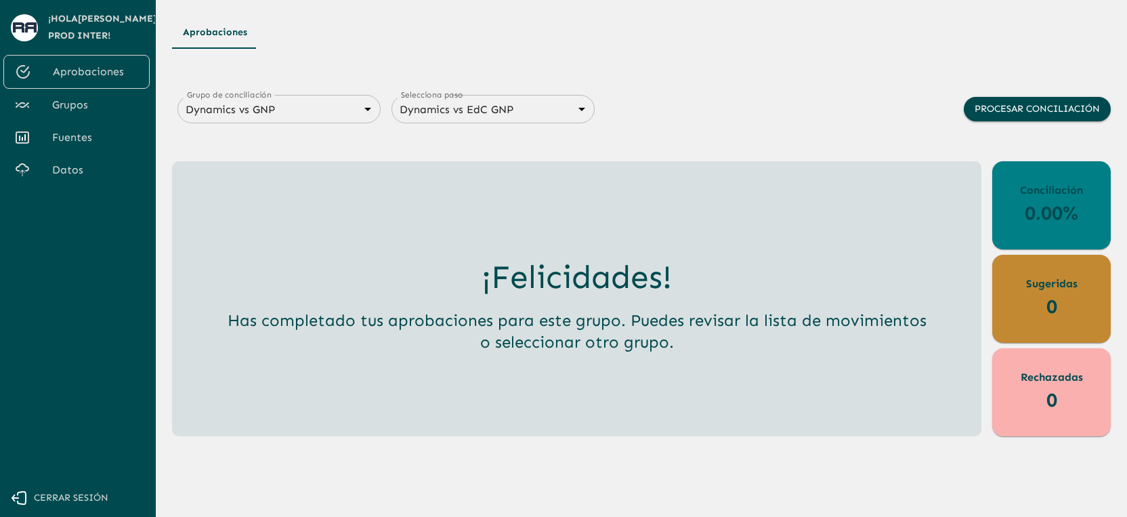
click at [90, 109] on span "Grupos" at bounding box center [95, 105] width 87 height 16
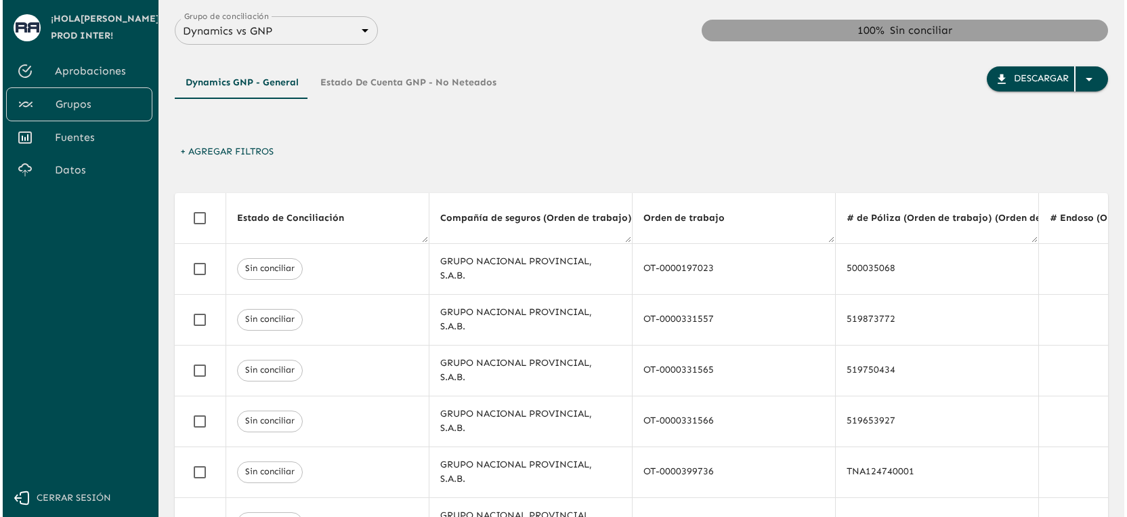
scroll to position [0, 5914]
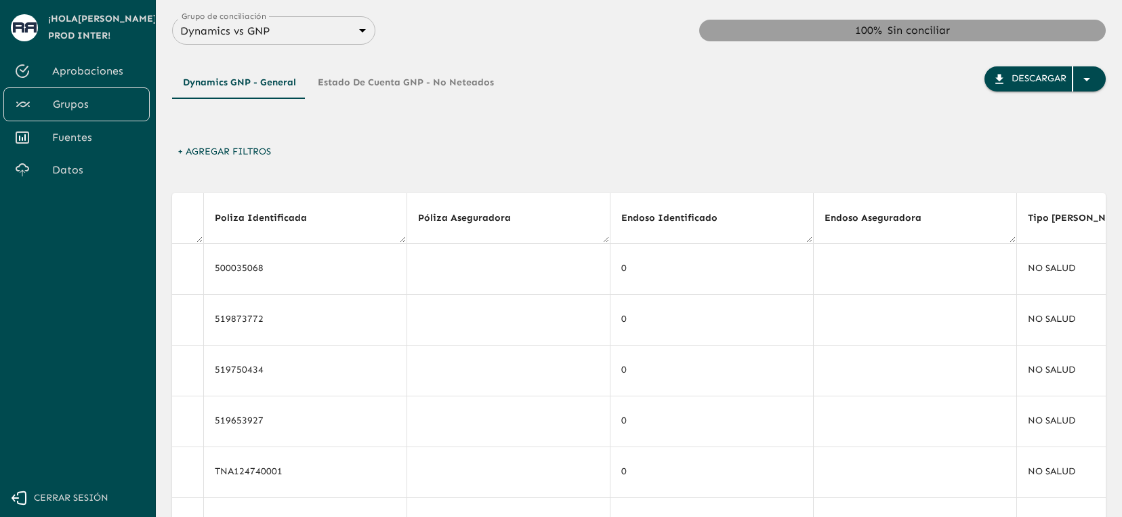
click at [417, 93] on button "Estado de Cuenta GNP - No Neteados" at bounding box center [406, 82] width 198 height 33
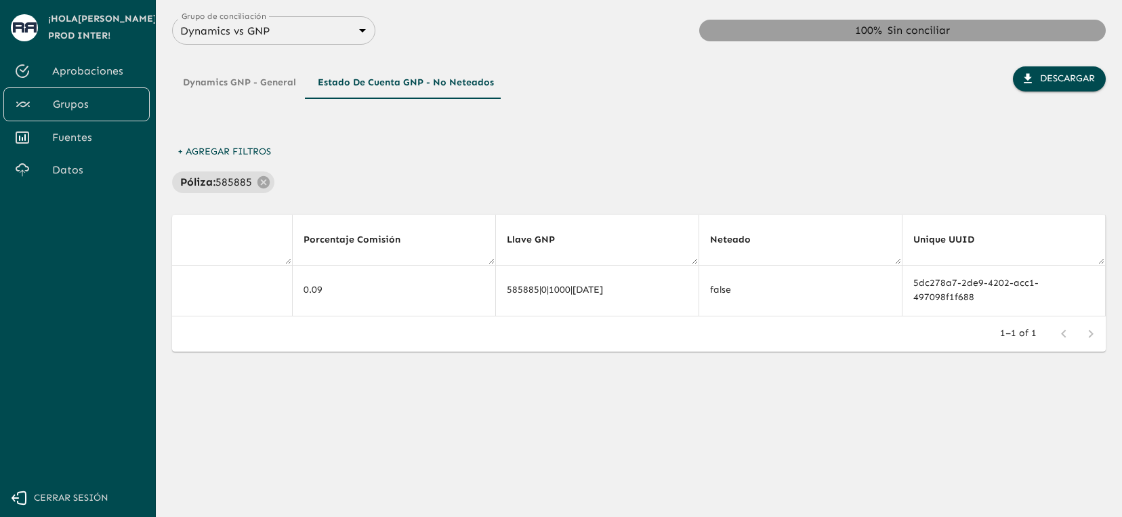
scroll to position [0, 1030]
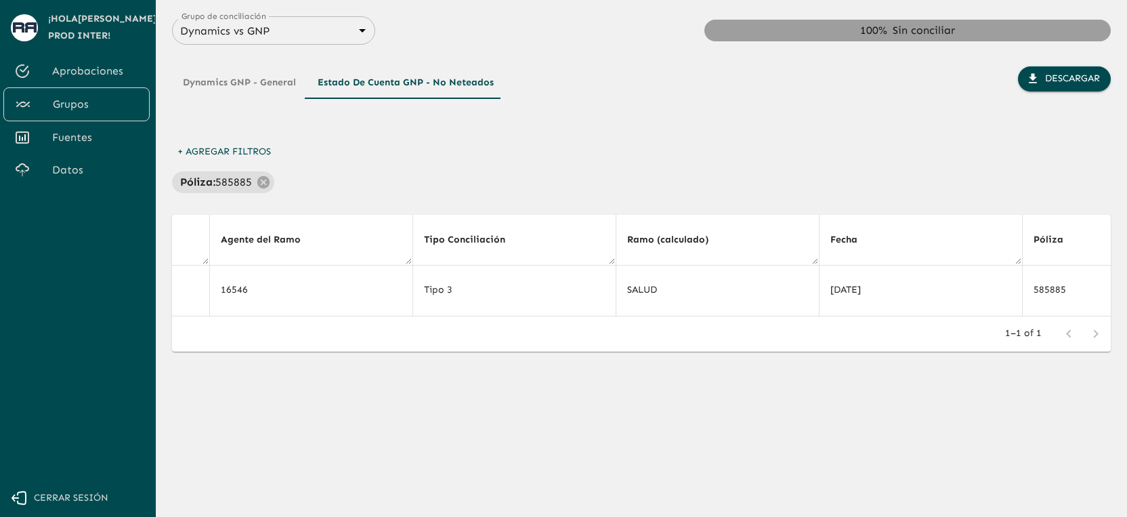
click at [335, 28] on body "Se están procesando los movimientos. Algunas acciones permanecerán deshabilitad…" at bounding box center [563, 258] width 1127 height 517
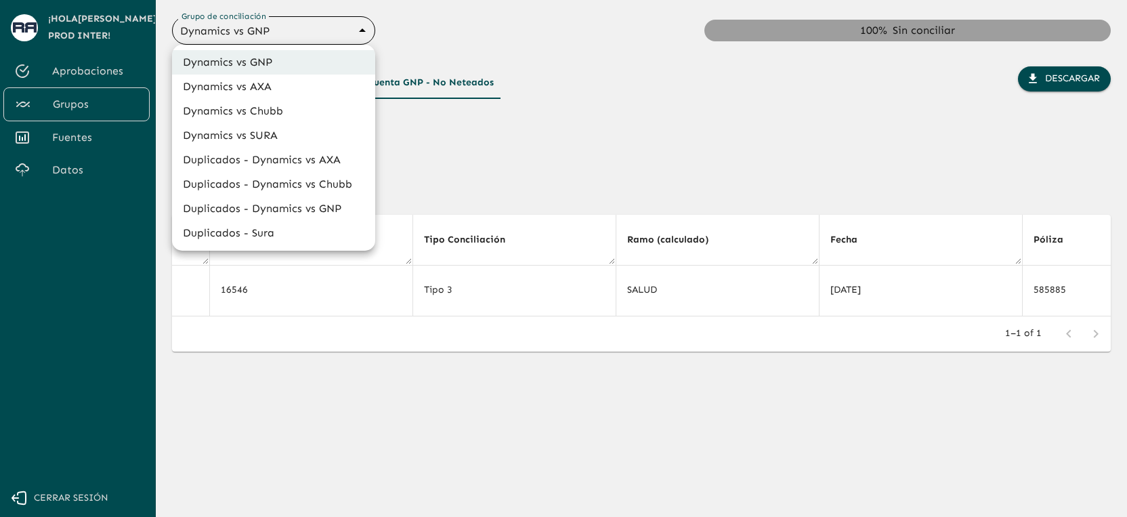
click at [463, 96] on div at bounding box center [563, 258] width 1127 height 517
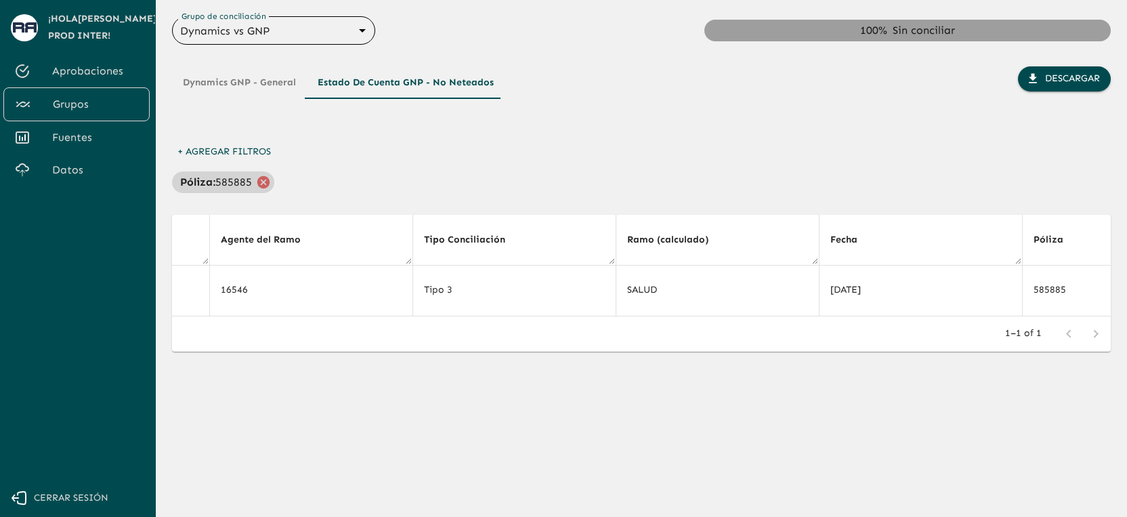
click at [267, 186] on icon at bounding box center [263, 181] width 12 height 12
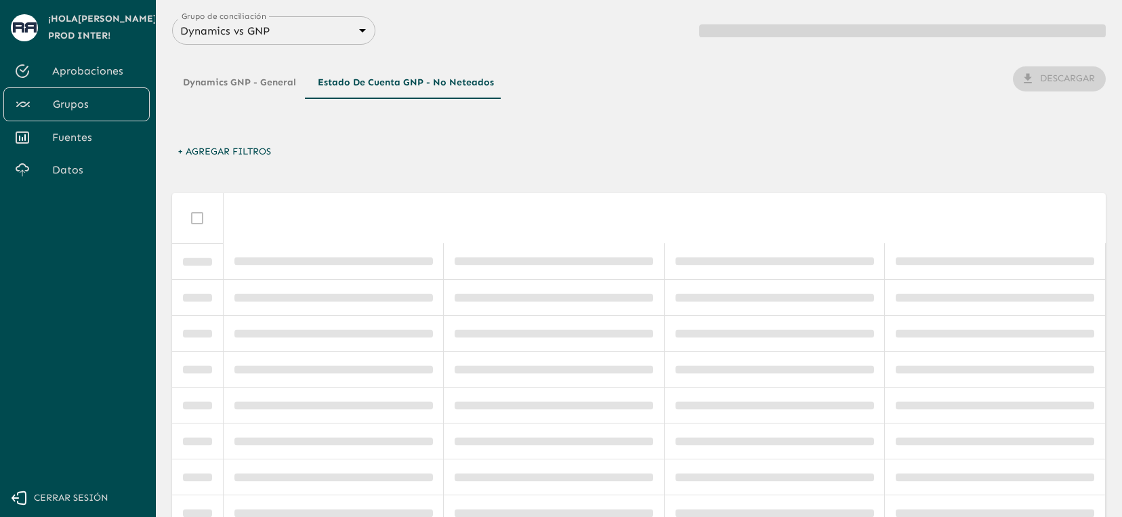
scroll to position [0, 0]
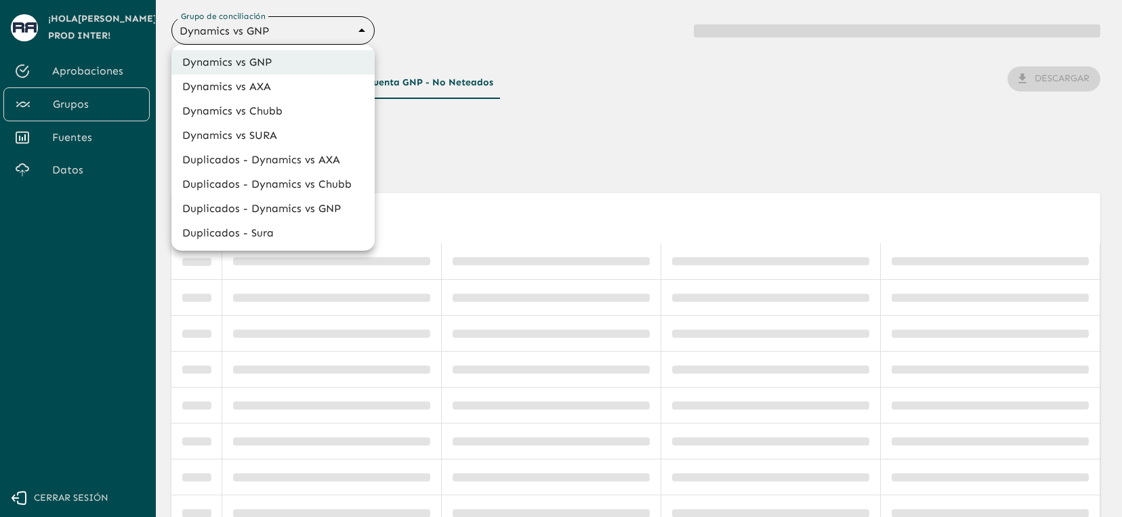
click at [344, 33] on body "Se están procesando los movimientos. Algunas acciones permanecerán deshabilitad…" at bounding box center [561, 258] width 1122 height 517
click at [480, 144] on div at bounding box center [563, 258] width 1127 height 517
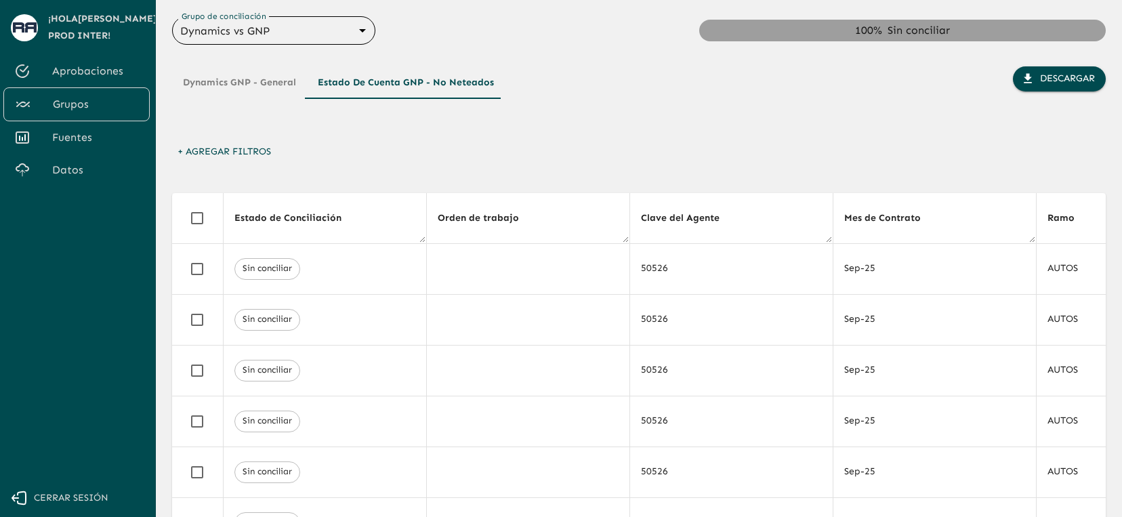
scroll to position [0, 1030]
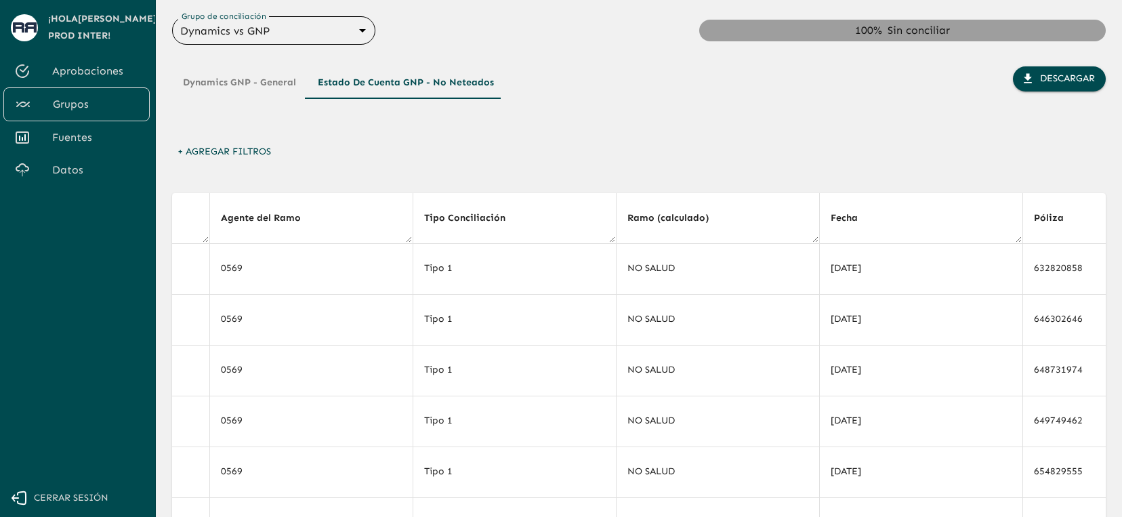
click at [359, 39] on body "Se están procesando los movimientos. Algunas acciones permanecerán deshabilitad…" at bounding box center [561, 258] width 1122 height 517
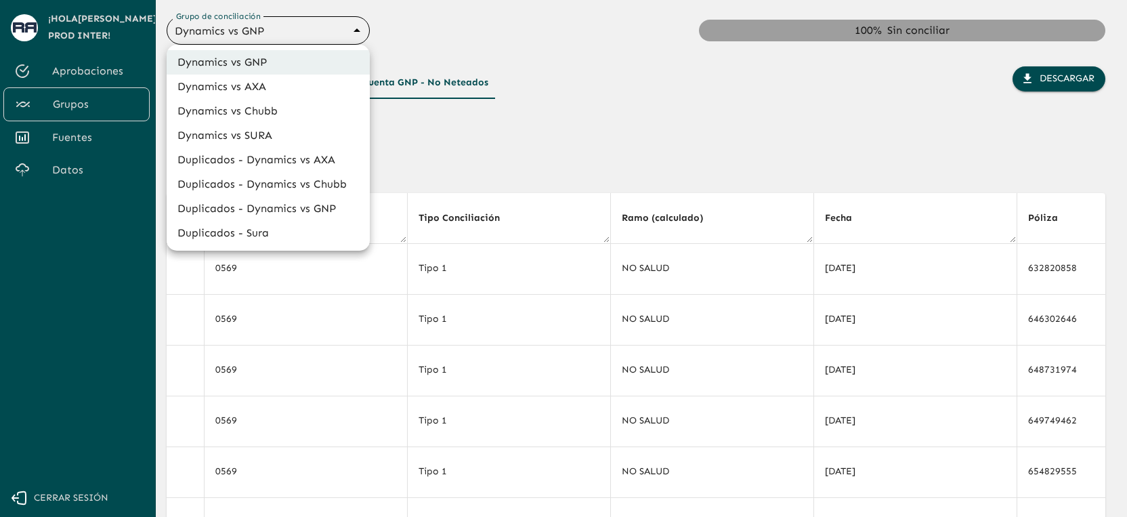
click at [294, 139] on li "Dynamics vs SURA" at bounding box center [268, 135] width 203 height 24
type input "68d558db3b2e539d2514dabf"
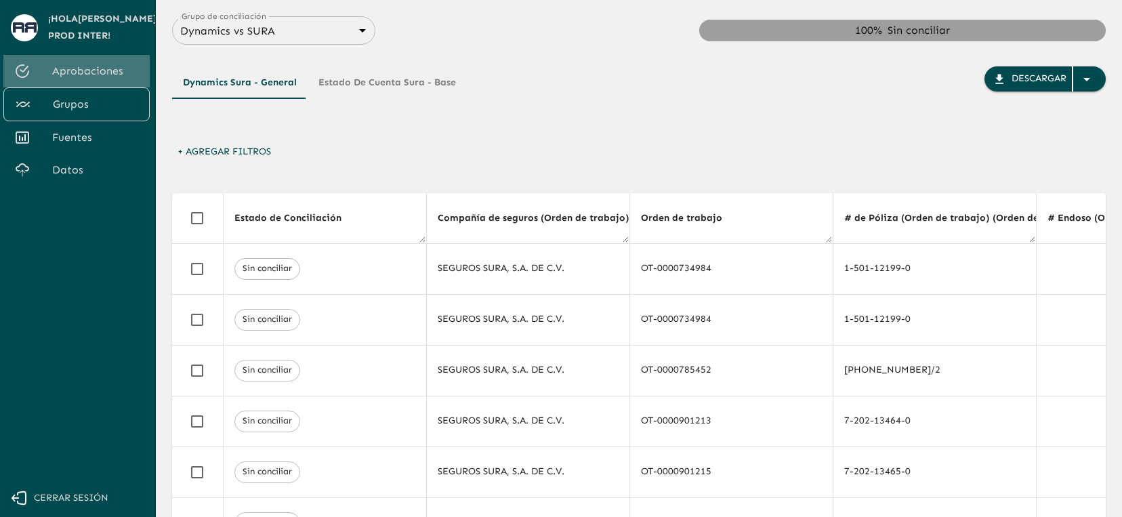
click at [117, 73] on span "Aprobaciones" at bounding box center [95, 71] width 87 height 16
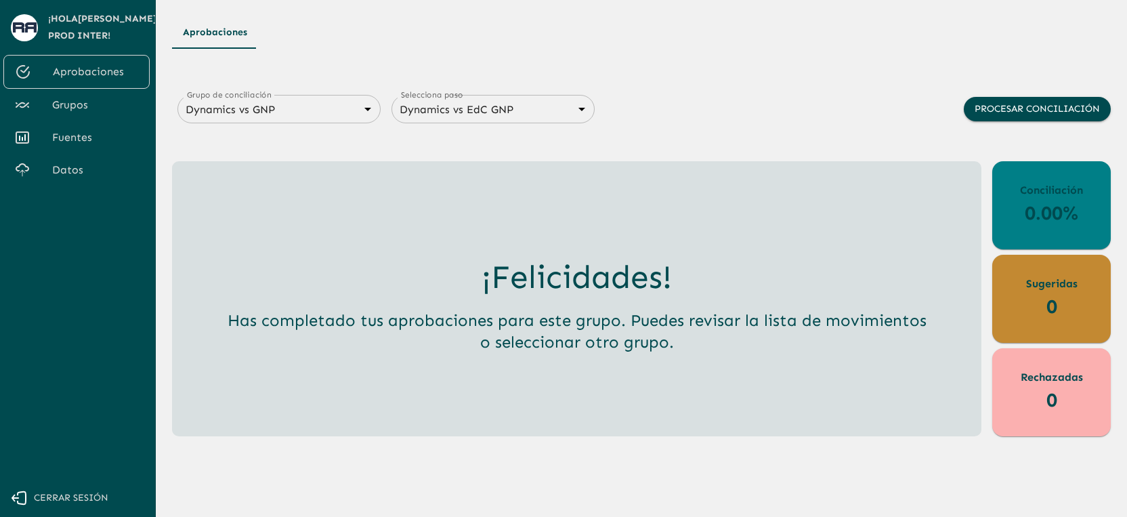
click at [791, 66] on div "Aprobaciones Grupo de conciliación Dynamics vs GNP 6848843415205559d9cb70b5 Gru…" at bounding box center [641, 226] width 939 height 420
click at [1031, 117] on button "Procesar conciliación" at bounding box center [1037, 109] width 147 height 25
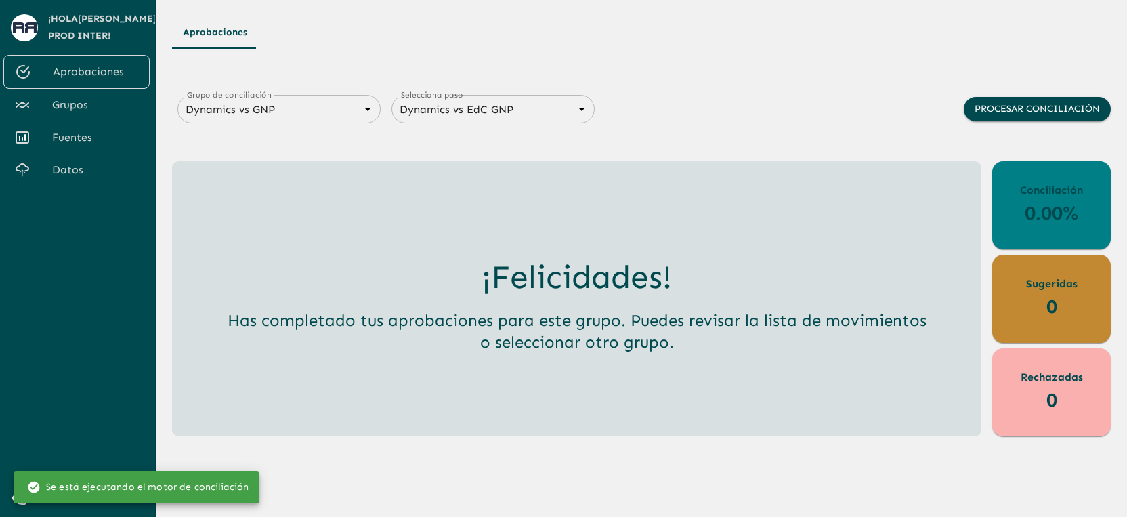
click at [681, 47] on div "Aprobaciones" at bounding box center [641, 32] width 939 height 33
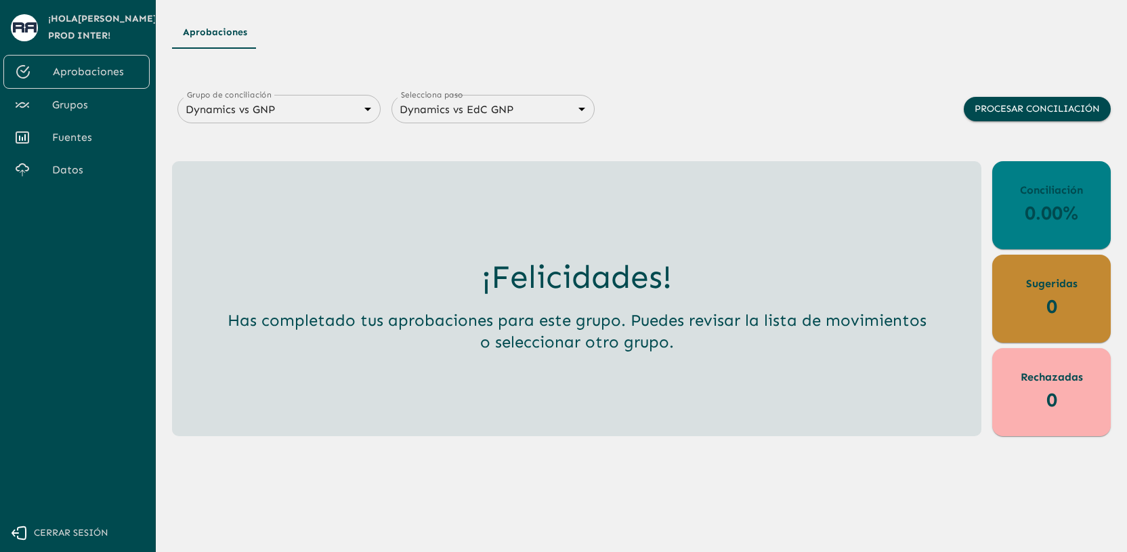
click at [85, 104] on span "Grupos" at bounding box center [95, 105] width 87 height 16
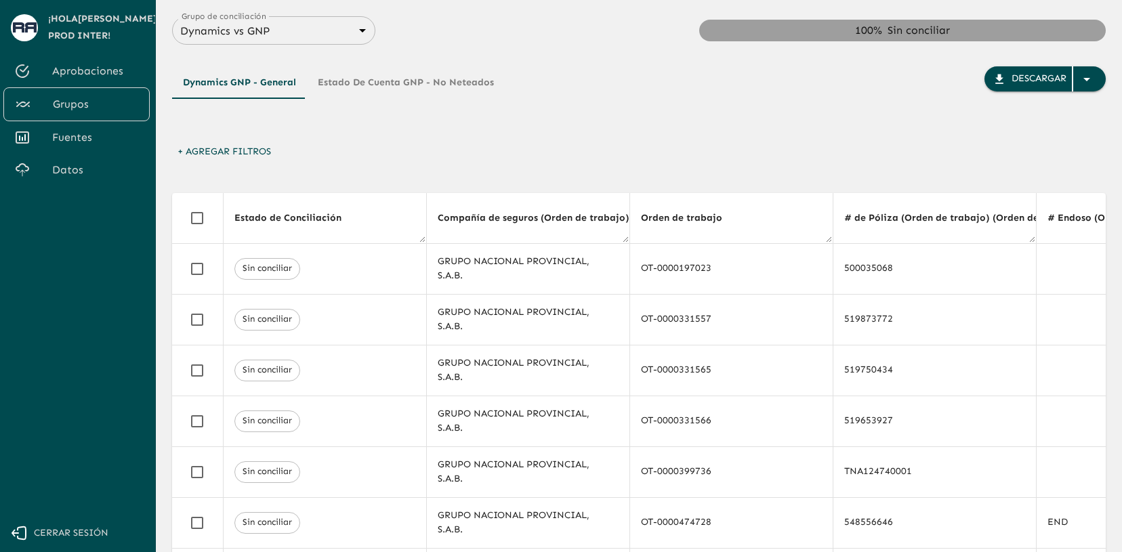
scroll to position [0, 5914]
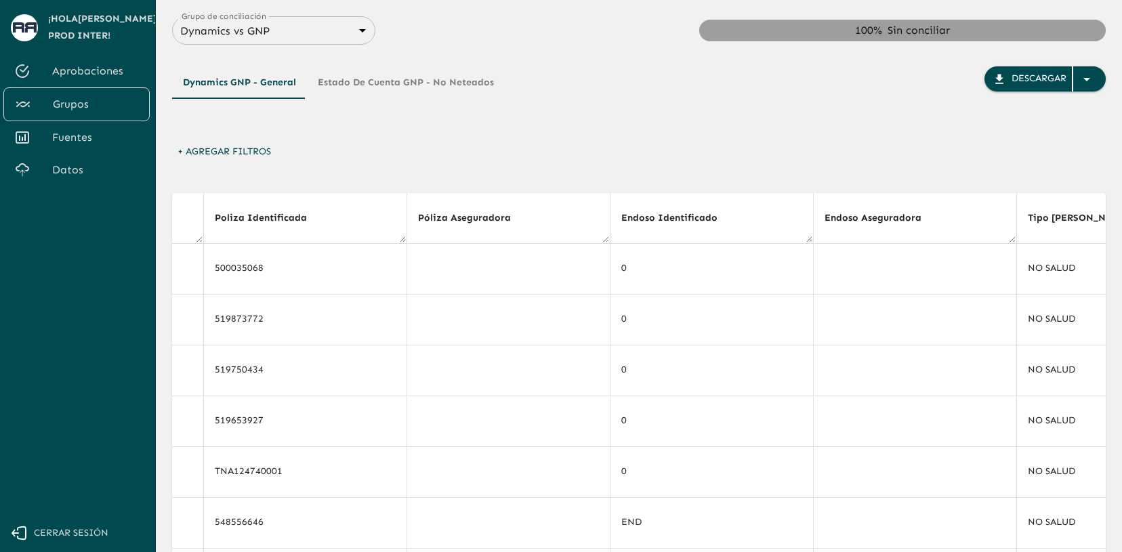
click at [119, 77] on span "Aprobaciones" at bounding box center [95, 71] width 87 height 16
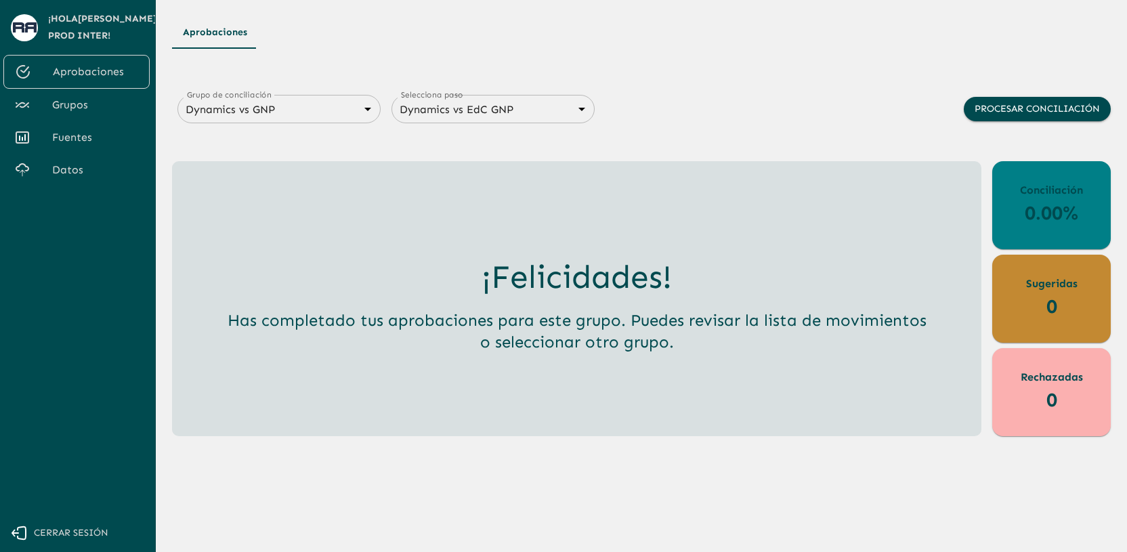
click at [258, 100] on label "Grupo de conciliación" at bounding box center [229, 95] width 85 height 12
click at [292, 112] on body "Se están procesando los movimientos. Algunas acciones permanecerán deshabilitad…" at bounding box center [563, 276] width 1127 height 552
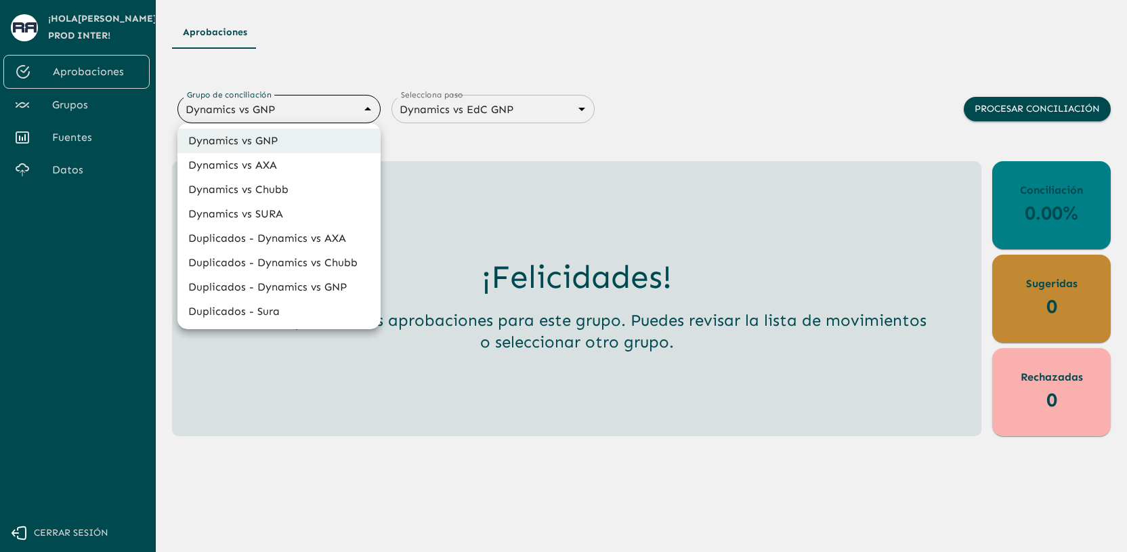
click at [294, 215] on li "Dynamics vs SURA" at bounding box center [279, 214] width 203 height 24
type input "68d558db3b2e539d2514dabf"
type input "68d558ce6259dbec3a958864"
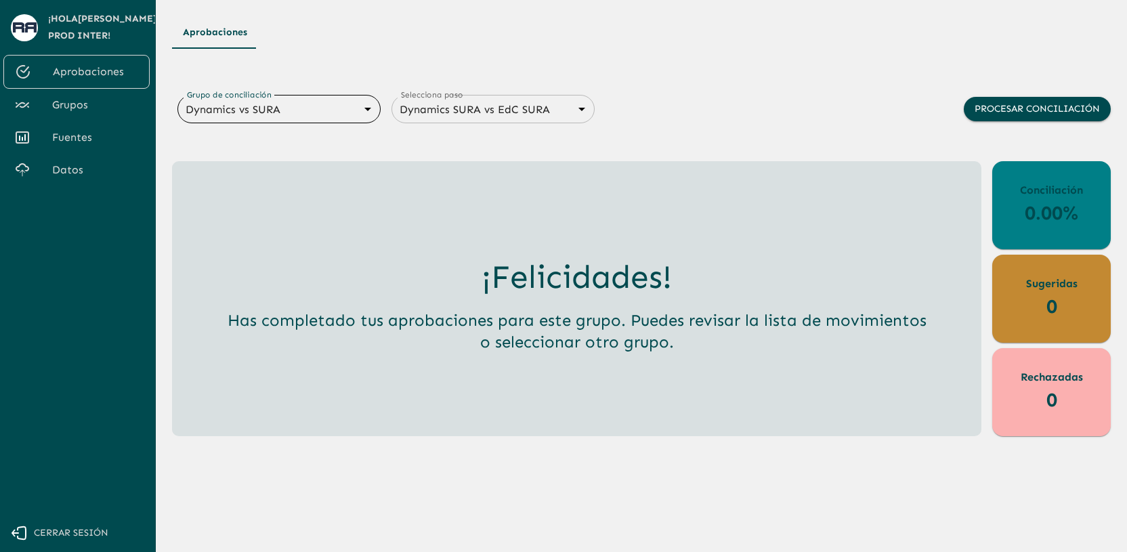
click at [650, 83] on div "Aprobaciones Grupo de conciliación Dynamics vs SURA 68d558db3b2e539d2514dabf Gr…" at bounding box center [641, 226] width 939 height 420
click at [653, 41] on div "Aprobaciones" at bounding box center [641, 32] width 939 height 33
click at [362, 45] on div "Aprobaciones" at bounding box center [641, 32] width 939 height 33
click at [102, 107] on span "Grupos" at bounding box center [95, 105] width 87 height 16
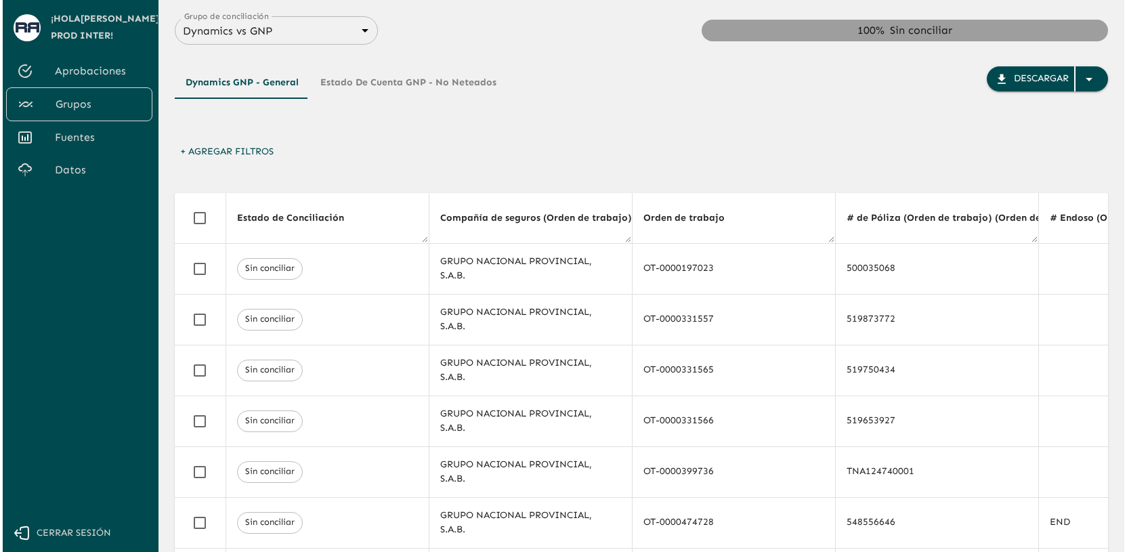
scroll to position [0, 5914]
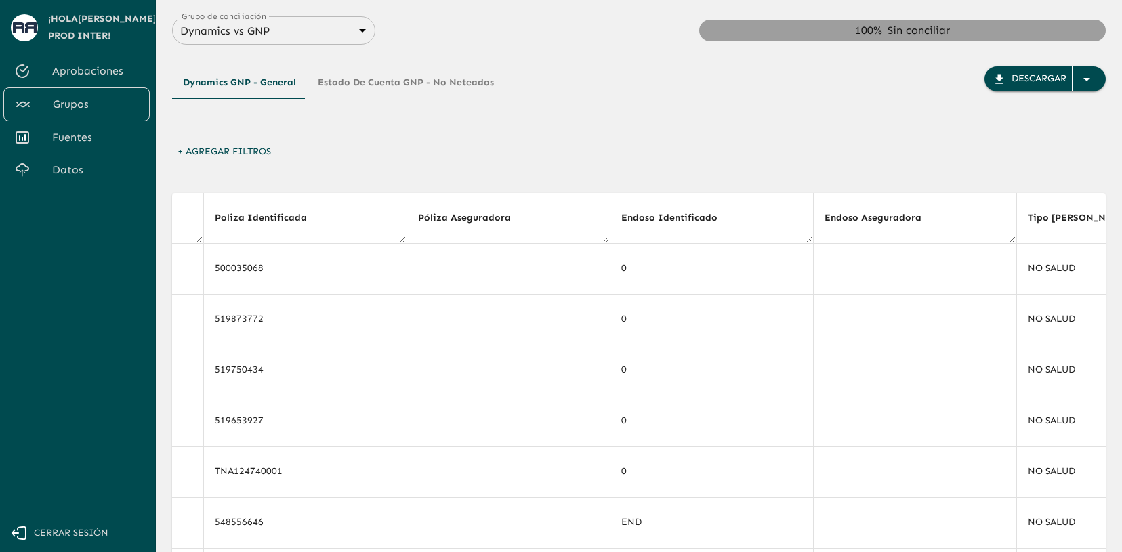
click at [100, 67] on span "Aprobaciones" at bounding box center [95, 71] width 87 height 16
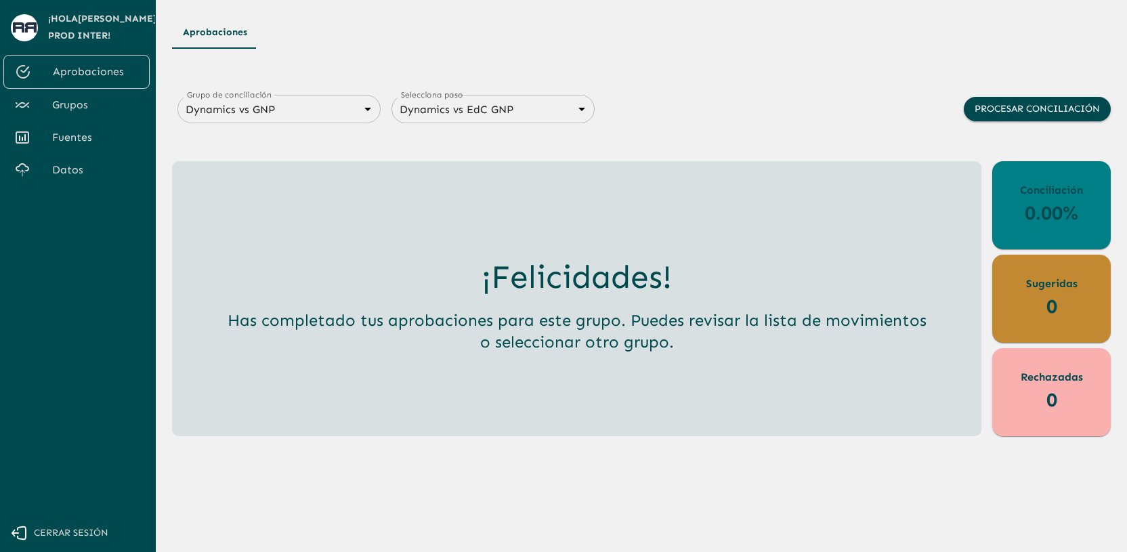
click at [365, 49] on div "Aprobaciones Grupo de conciliación Dynamics vs GNP 6848843415205559d9cb70b5 Gru…" at bounding box center [641, 226] width 939 height 420
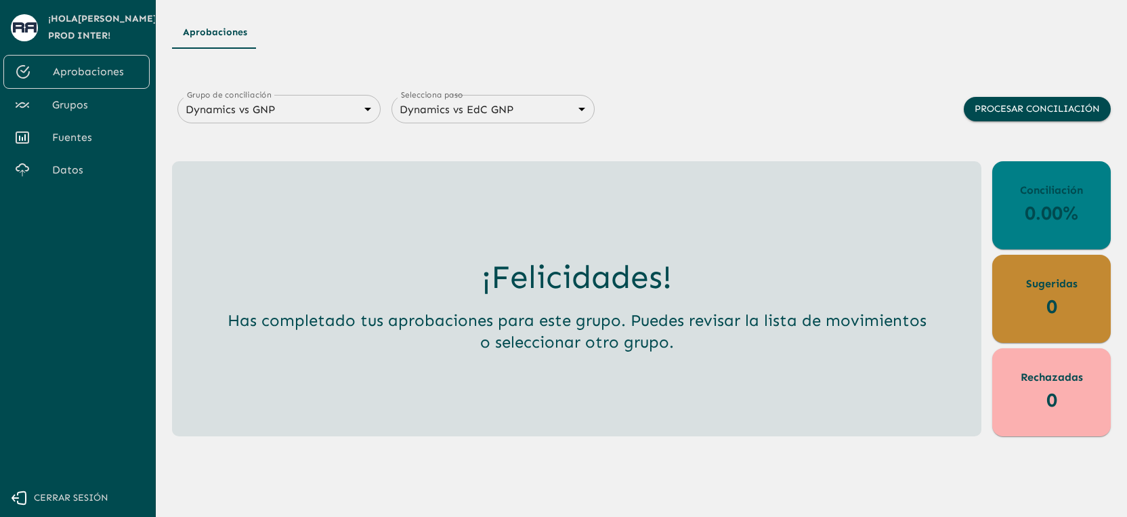
click at [680, 64] on div "Aprobaciones Grupo de conciliación Dynamics vs GNP 6848843415205559d9cb70b5 Gru…" at bounding box center [641, 226] width 939 height 420
click at [360, 121] on div "Dynamics vs GNP 6848843415205559d9cb70b5 Grupo de conciliación" at bounding box center [279, 109] width 203 height 28
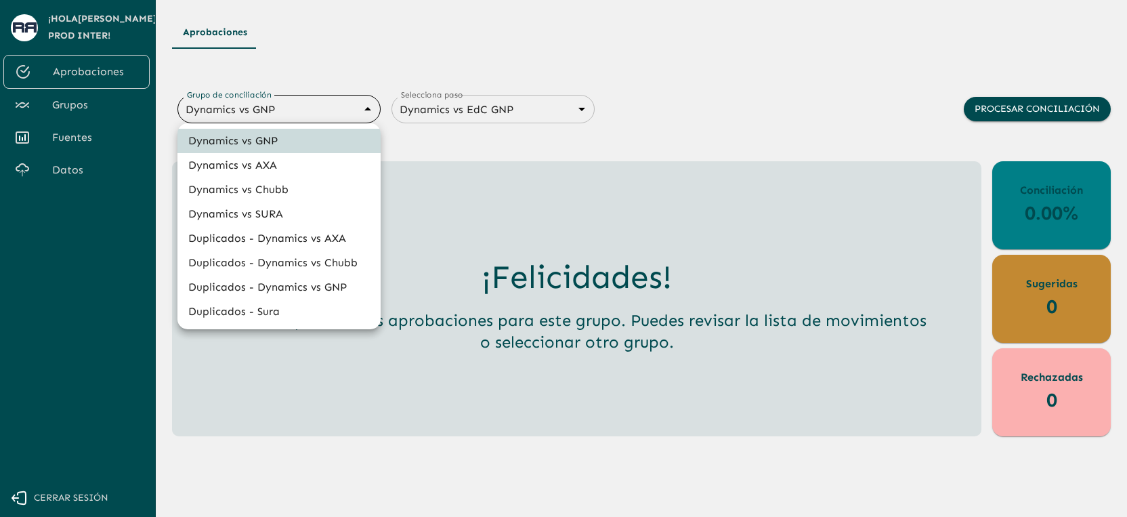
click at [349, 112] on body "Se están procesando los movimientos. Algunas acciones permanecerán deshabilitad…" at bounding box center [563, 258] width 1127 height 517
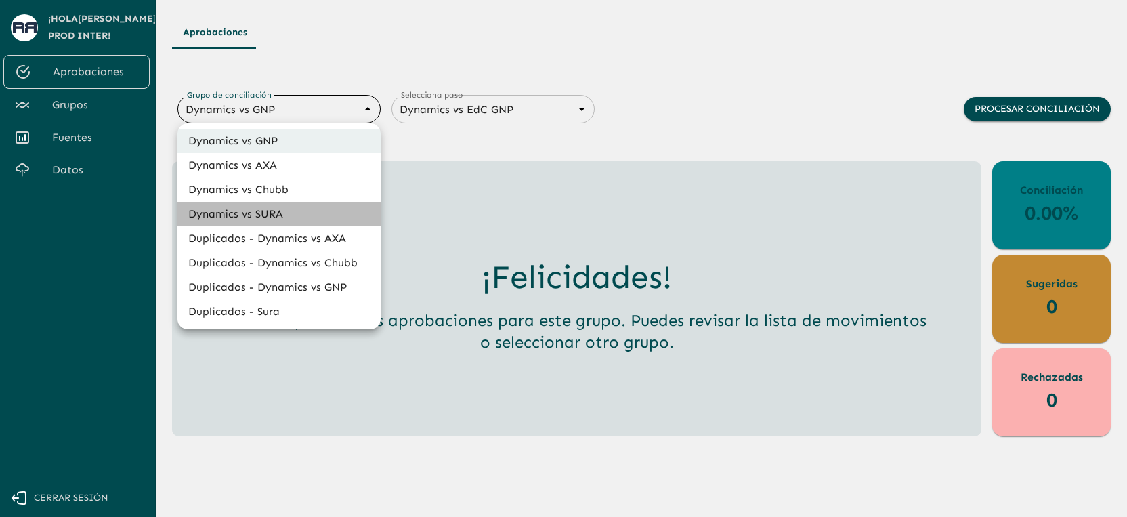
click at [294, 218] on li "Dynamics vs SURA" at bounding box center [279, 214] width 203 height 24
type input "68d558db3b2e539d2514dabf"
type input "68d558ce6259dbec3a958864"
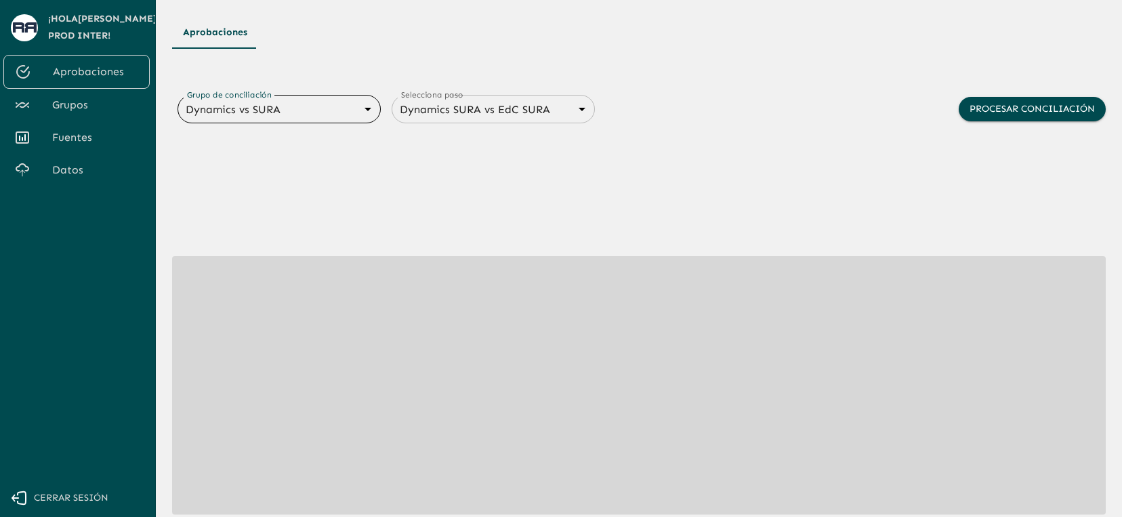
click at [798, 54] on div "Aprobaciones Grupo de conciliación Dynamics vs SURA 68d558db3b2e539d2514dabf Gr…" at bounding box center [639, 304] width 934 height 576
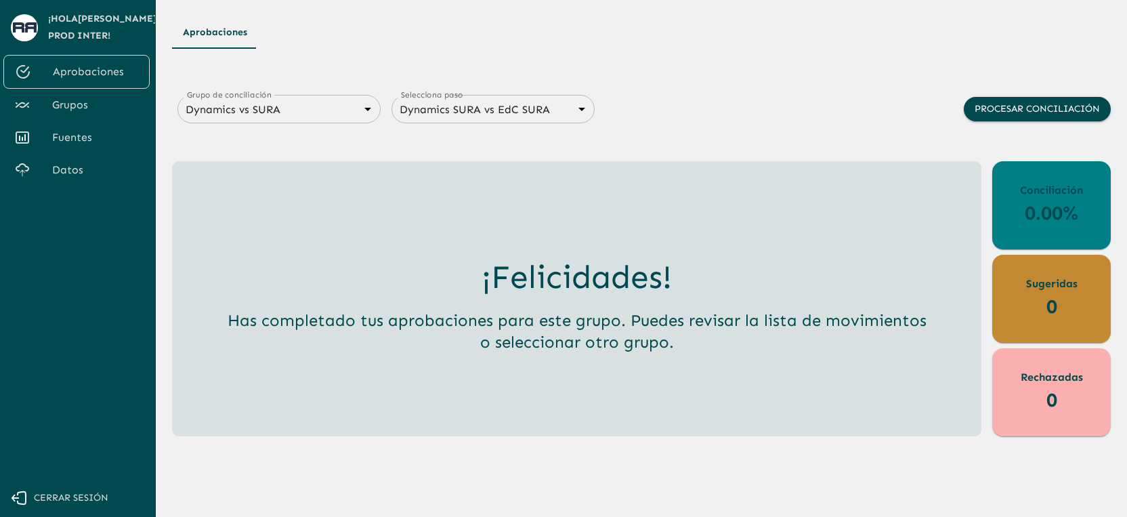
click at [820, 78] on div "Aprobaciones Grupo de conciliación Dynamics vs SURA 68d558db3b2e539d2514dabf Gr…" at bounding box center [641, 226] width 939 height 420
